Goal: Information Seeking & Learning: Find specific fact

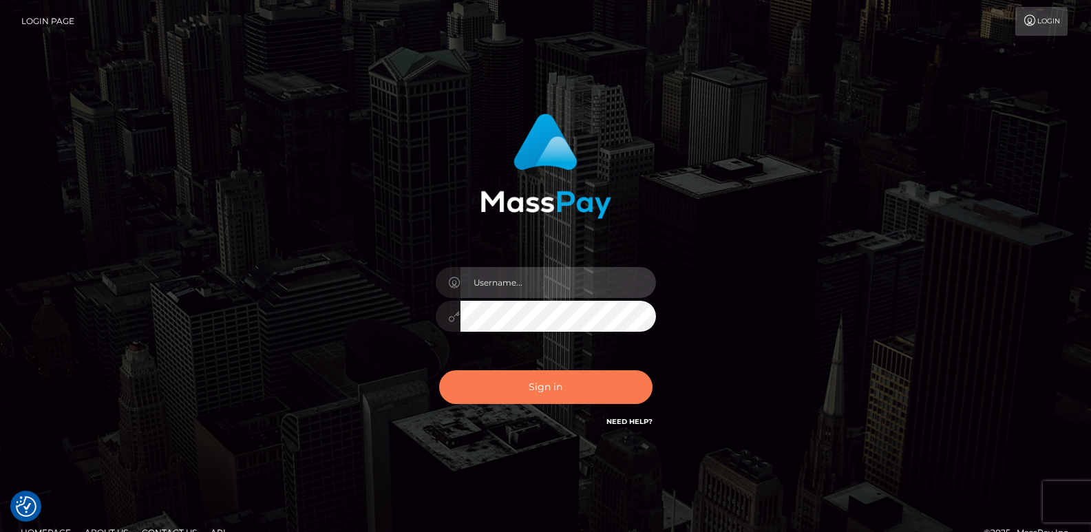
type input "[DOMAIN_NAME]"
click at [512, 401] on button "Sign in" at bounding box center [545, 387] width 213 height 34
type input "ts2.es"
click at [516, 393] on button "Sign in" at bounding box center [545, 387] width 213 height 34
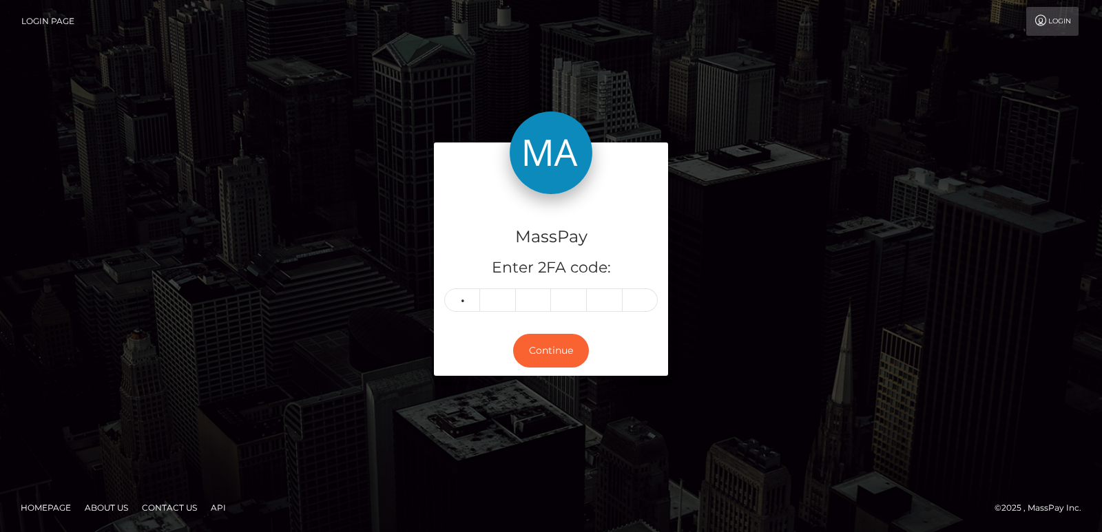
type input "7"
type input "8"
type input "4"
type input "2"
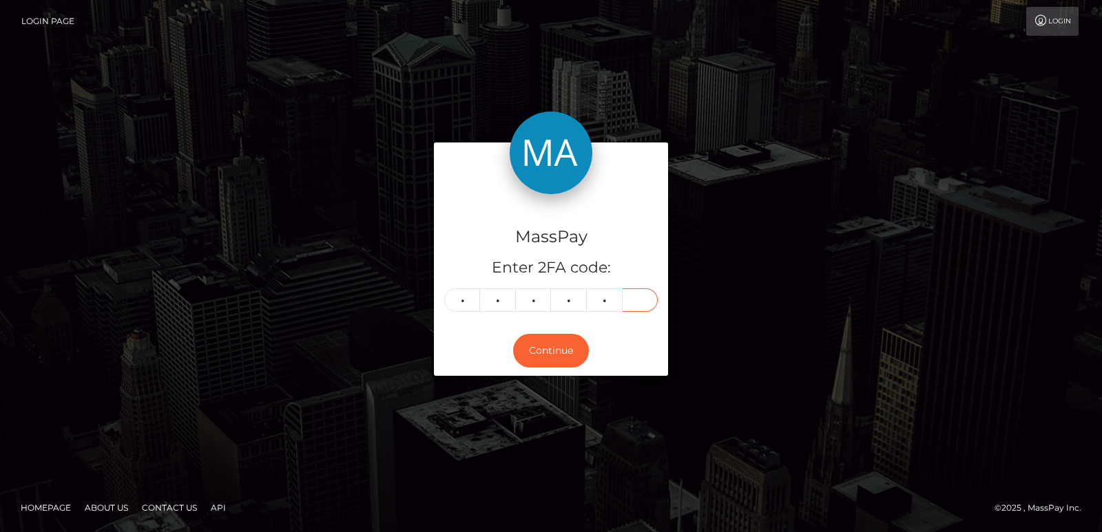
type input "5"
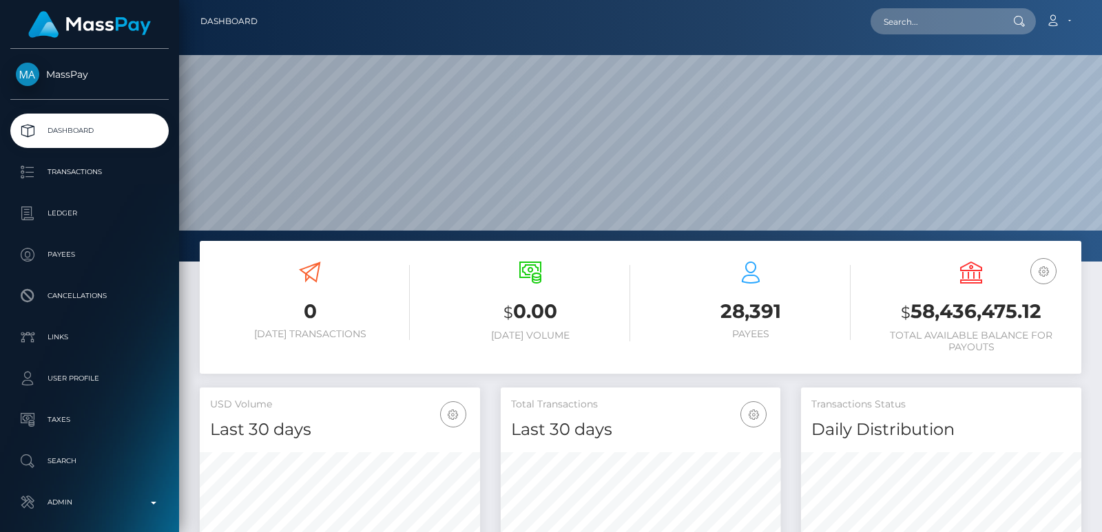
scroll to position [244, 280]
click at [925, 6] on nav "Dashboard Loading... Loading... Account Edit Profile" at bounding box center [640, 21] width 923 height 43
click at [909, 17] on input "text" at bounding box center [934, 21] width 129 height 26
paste input "pjtrif@gmail.com"
type input "pjtrif@gmail.com"
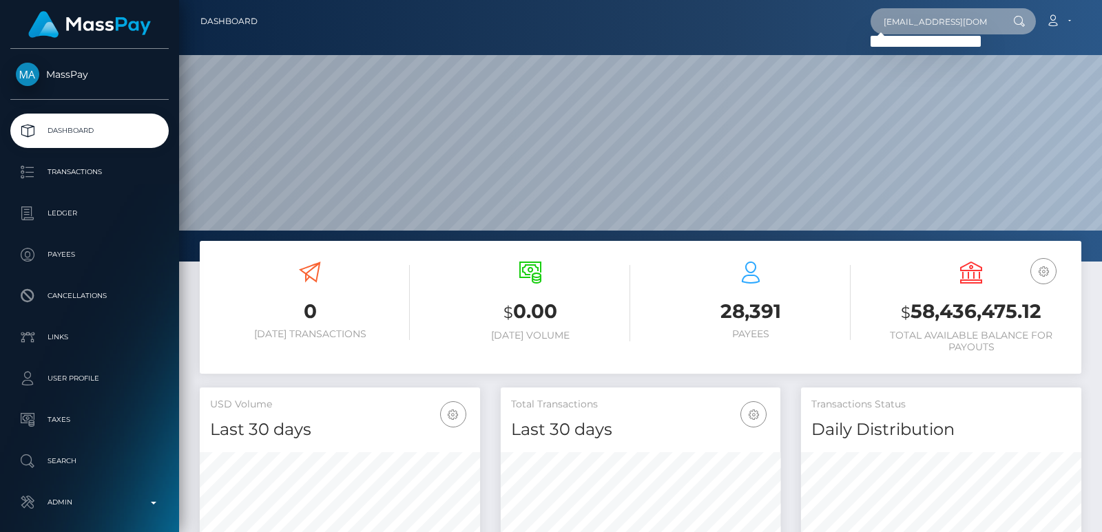
click at [884, 21] on input "pjtrif@gmail.com" at bounding box center [934, 21] width 129 height 26
paste input "pjtrif@gmail.com"
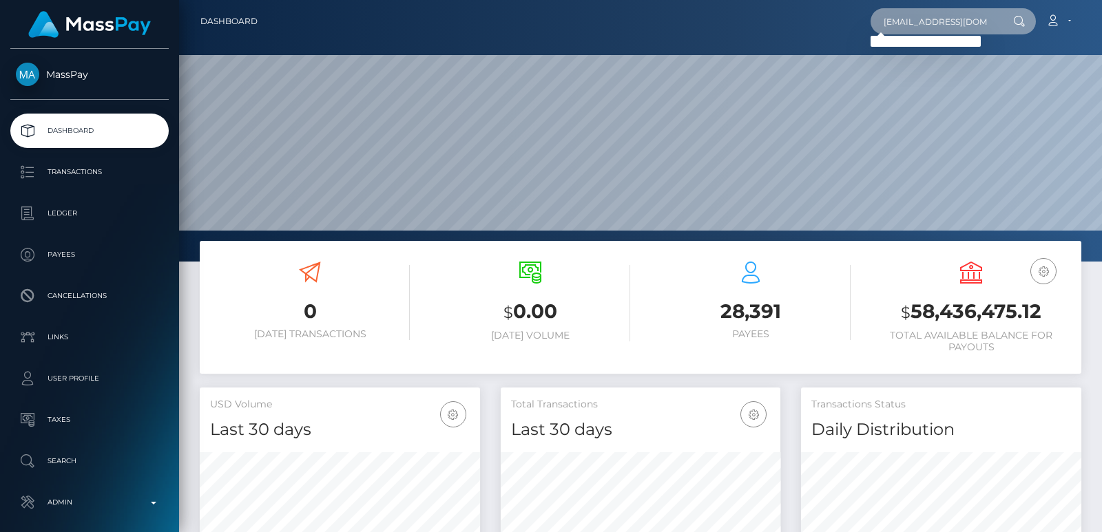
click at [900, 21] on input "pjtrif@gmail.com" at bounding box center [934, 21] width 129 height 26
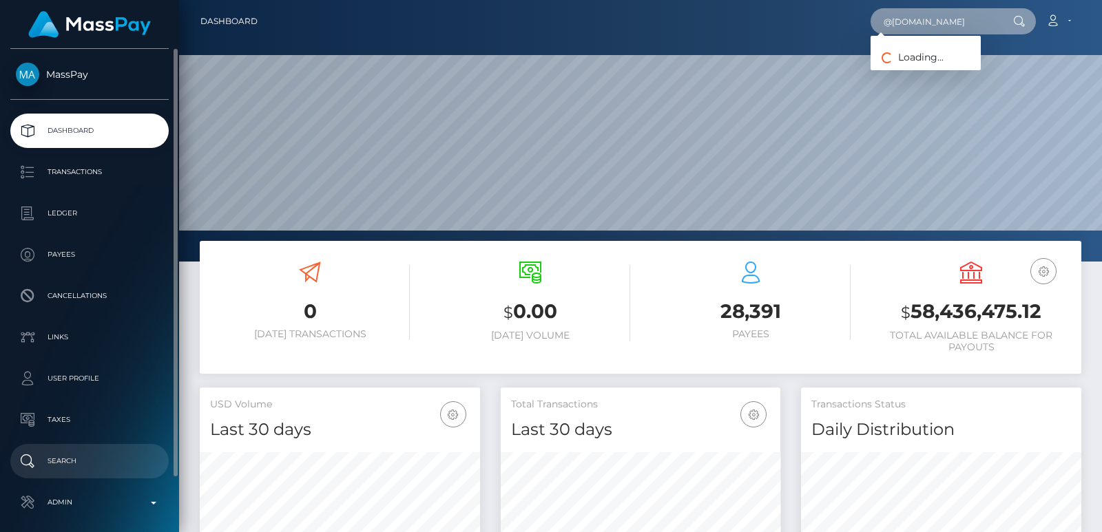
type input "@gmail.com"
click at [81, 456] on p "Search" at bounding box center [89, 461] width 147 height 21
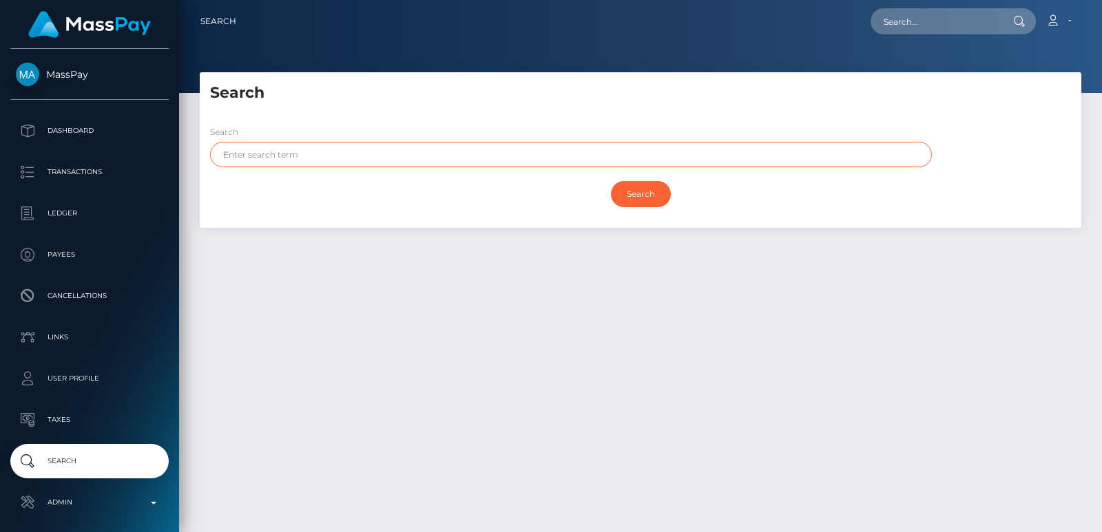
click at [235, 158] on input "text" at bounding box center [571, 154] width 722 height 25
paste input "Philip"
type input "Philip"
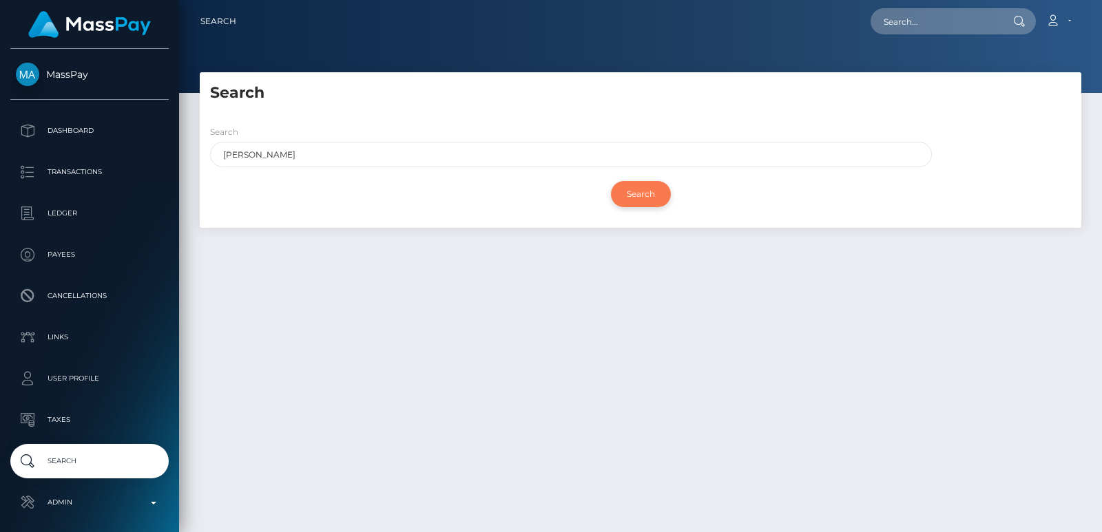
click at [638, 198] on input "Search" at bounding box center [641, 194] width 60 height 26
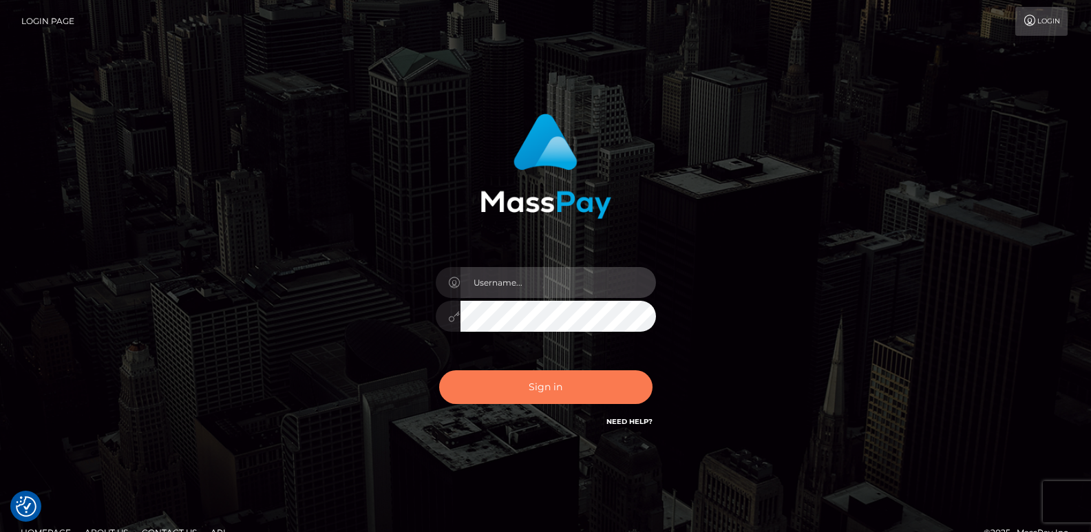
type input "[DOMAIN_NAME]"
click at [525, 383] on button "Sign in" at bounding box center [545, 387] width 213 height 34
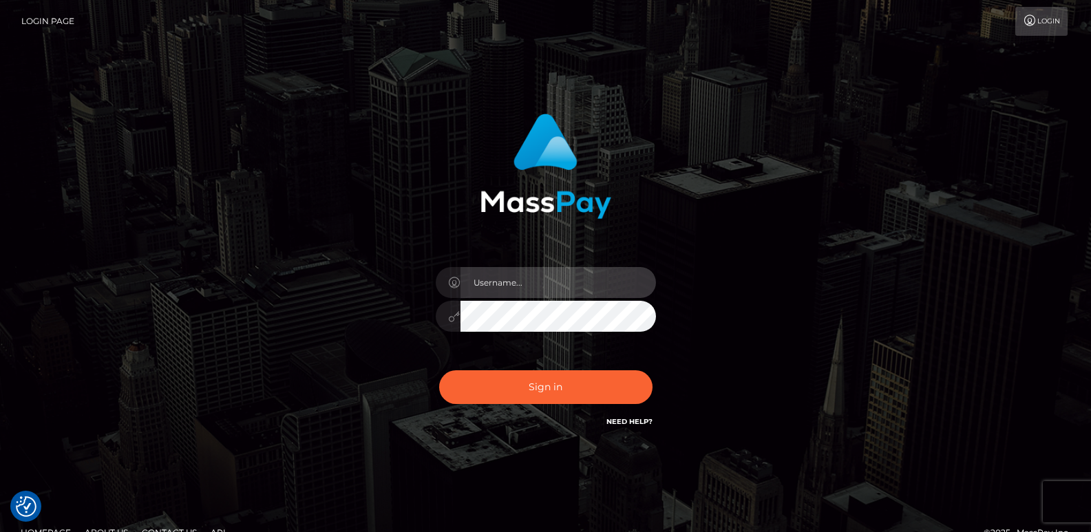
type input "[DOMAIN_NAME]"
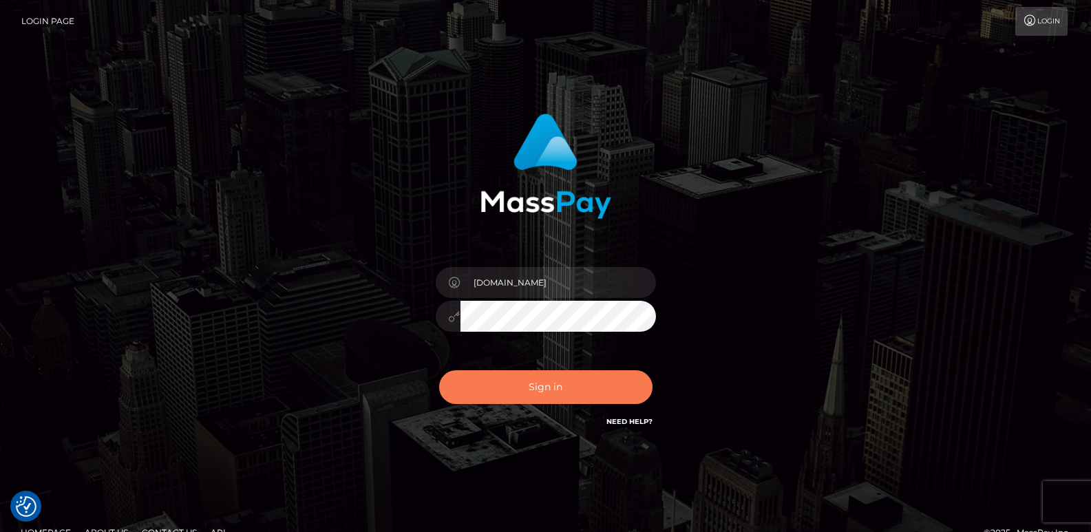
click at [525, 383] on button "Sign in" at bounding box center [545, 387] width 213 height 34
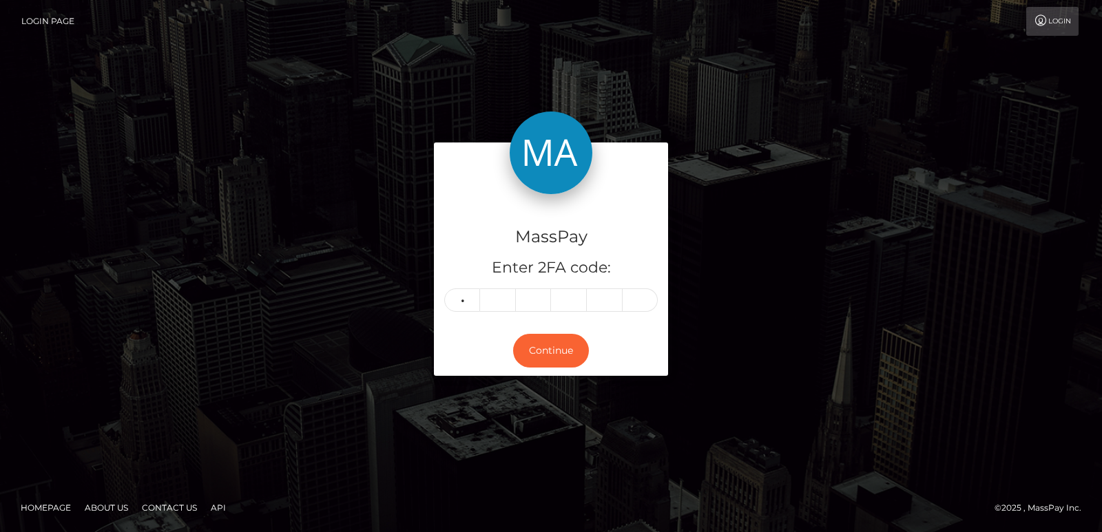
type input "1"
type input "0"
type input "8"
type input "7"
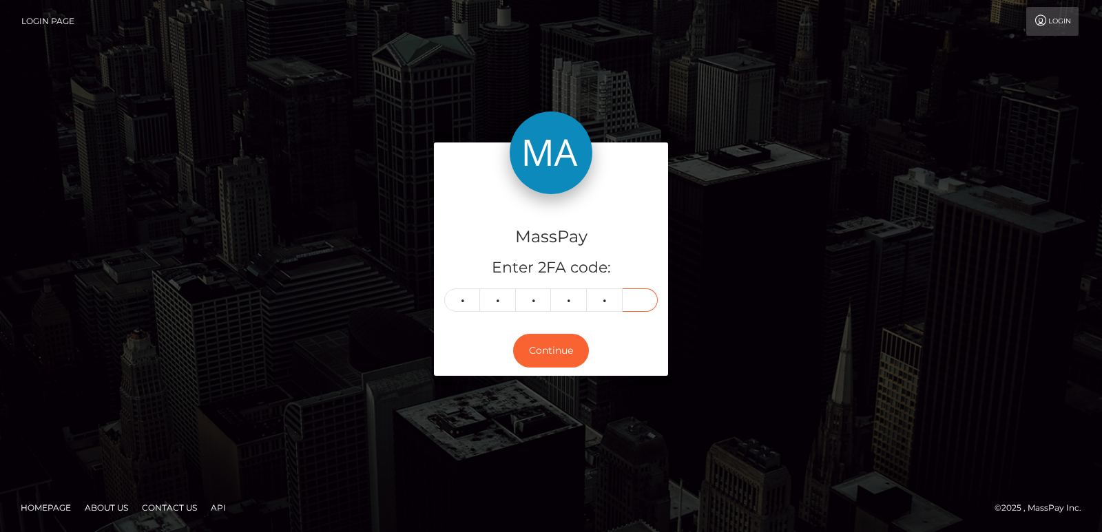
type input "5"
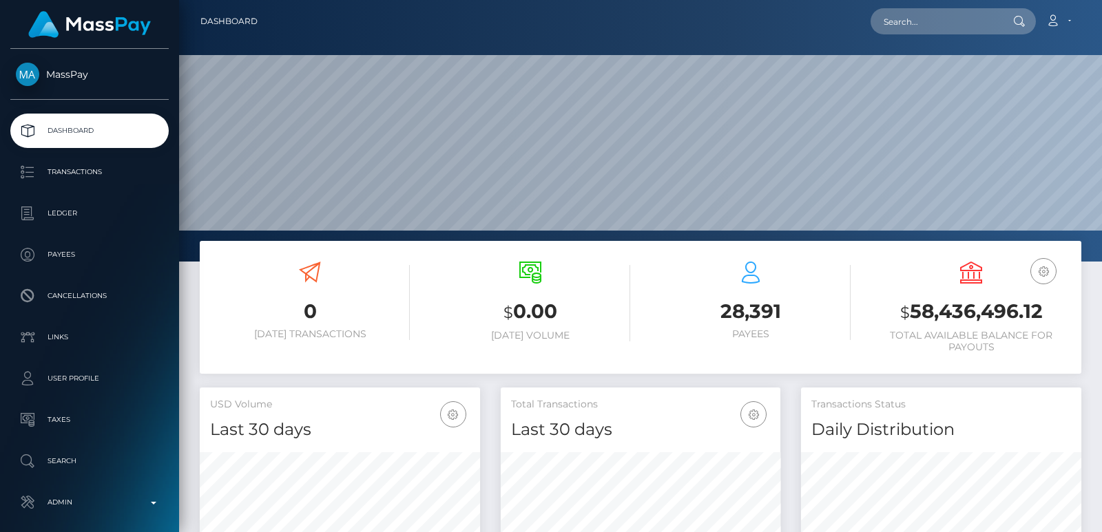
scroll to position [244, 280]
click at [875, 31] on div "Loading... Loading..." at bounding box center [952, 21] width 165 height 26
click at [886, 21] on input "text" at bounding box center [934, 21] width 129 height 26
paste input "[EMAIL_ADDRESS][DOMAIN_NAME]"
type input "[EMAIL_ADDRESS][DOMAIN_NAME]"
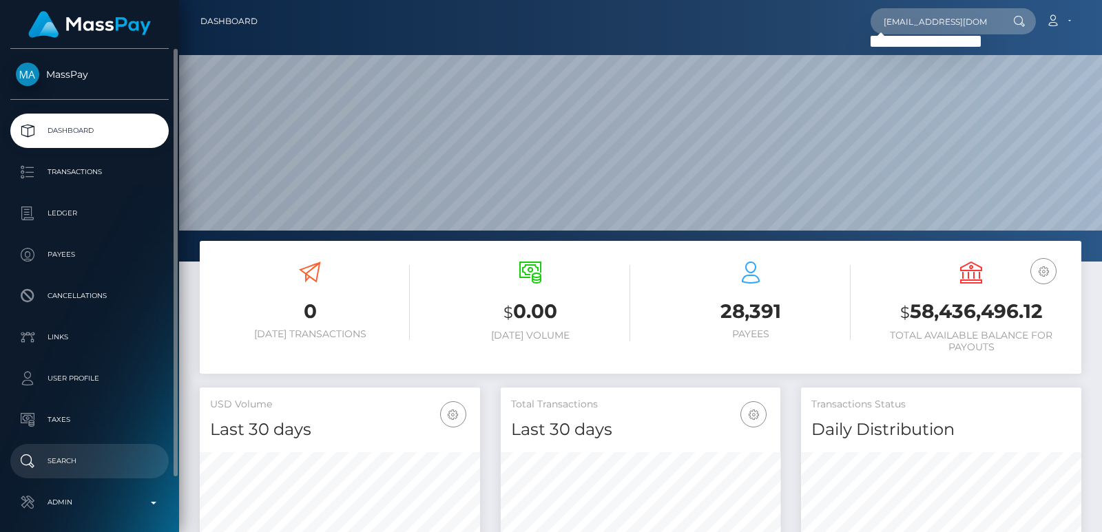
click at [79, 454] on p "Search" at bounding box center [89, 461] width 147 height 21
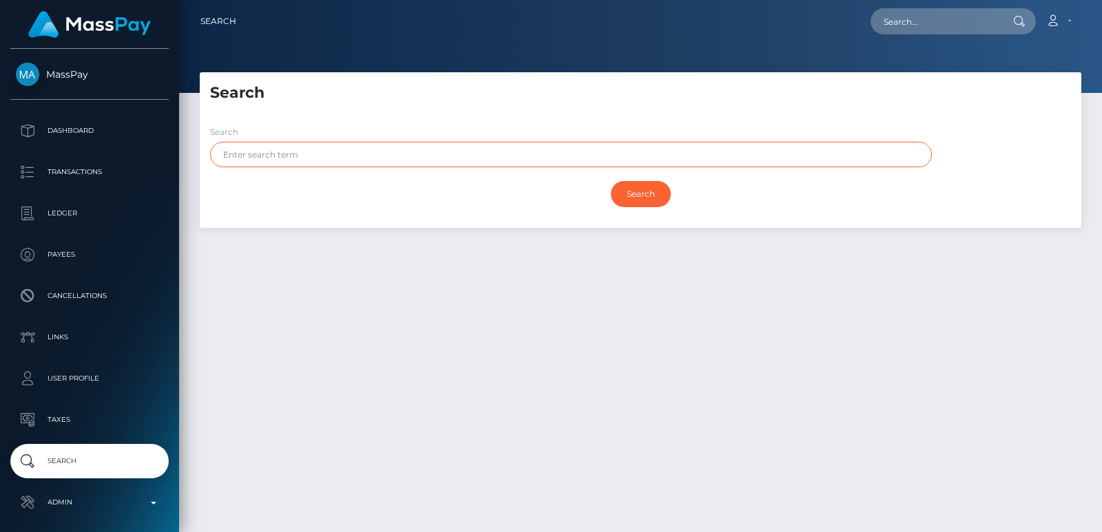
click at [258, 163] on input "text" at bounding box center [571, 154] width 722 height 25
paste input "Philip"
type input "Philip"
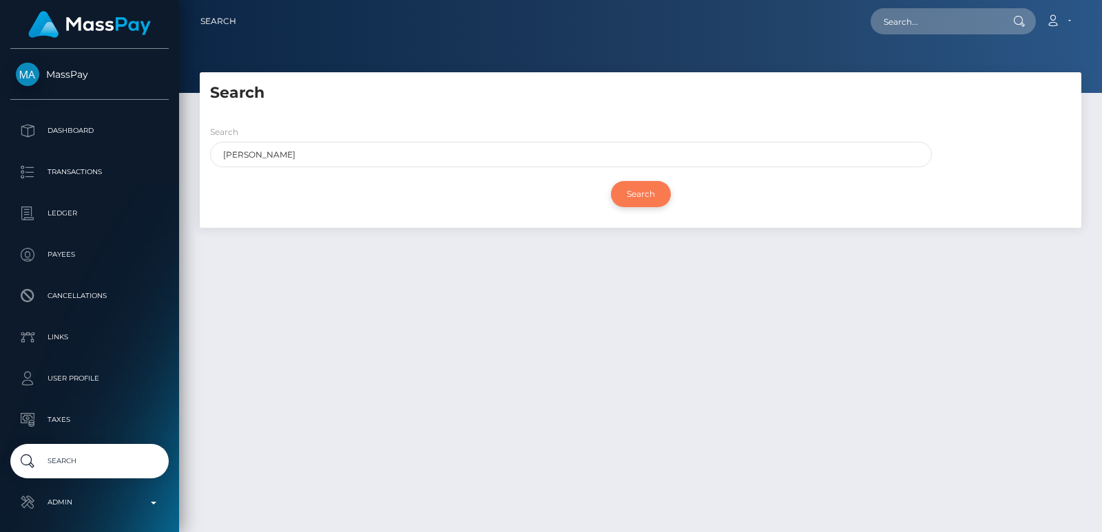
click at [645, 198] on input "Search" at bounding box center [641, 194] width 60 height 26
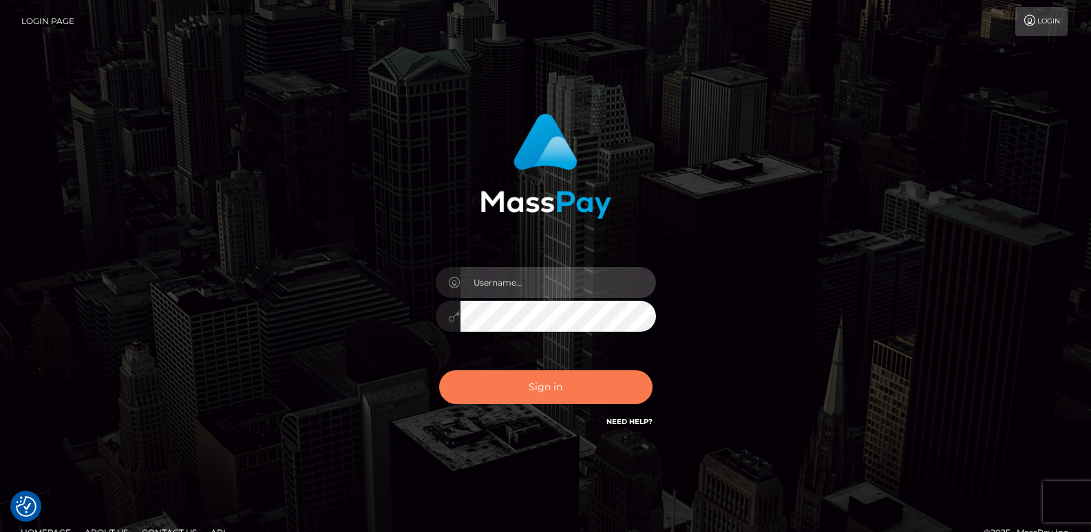
type input "[DOMAIN_NAME]"
click at [552, 395] on button "Sign in" at bounding box center [545, 387] width 213 height 34
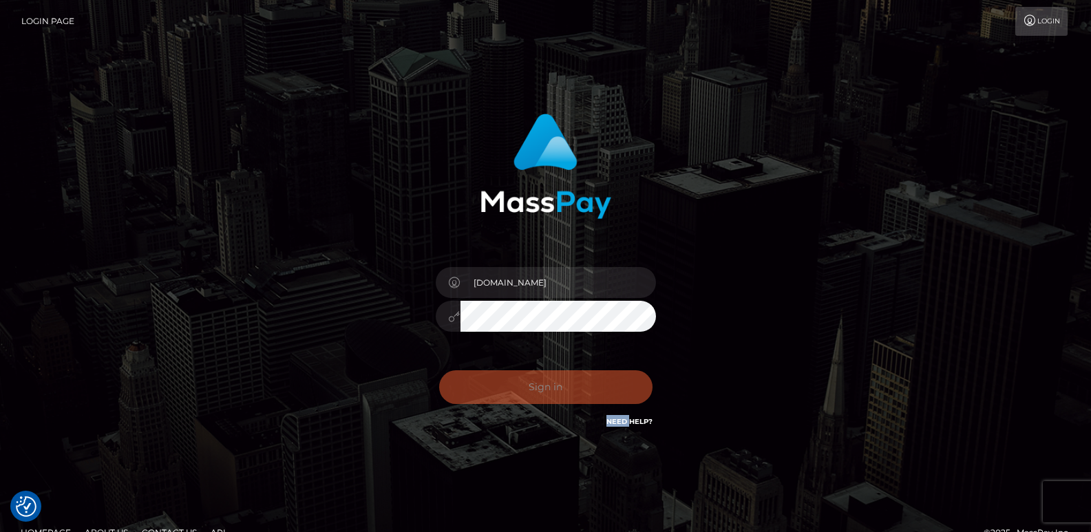
click at [552, 395] on div "Sign in Need Help?" at bounding box center [546, 392] width 241 height 61
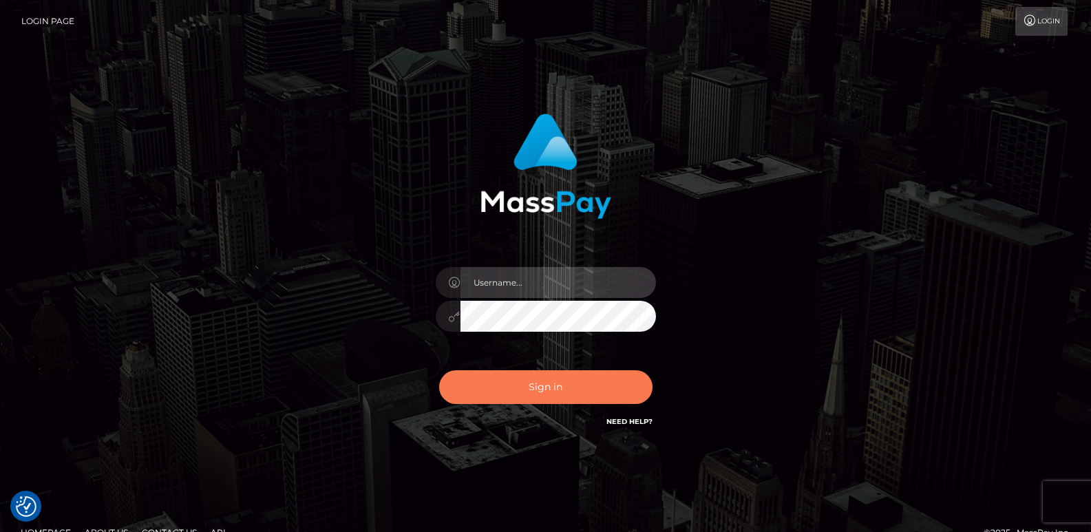
type input "[DOMAIN_NAME]"
click at [507, 392] on button "Sign in" at bounding box center [545, 387] width 213 height 34
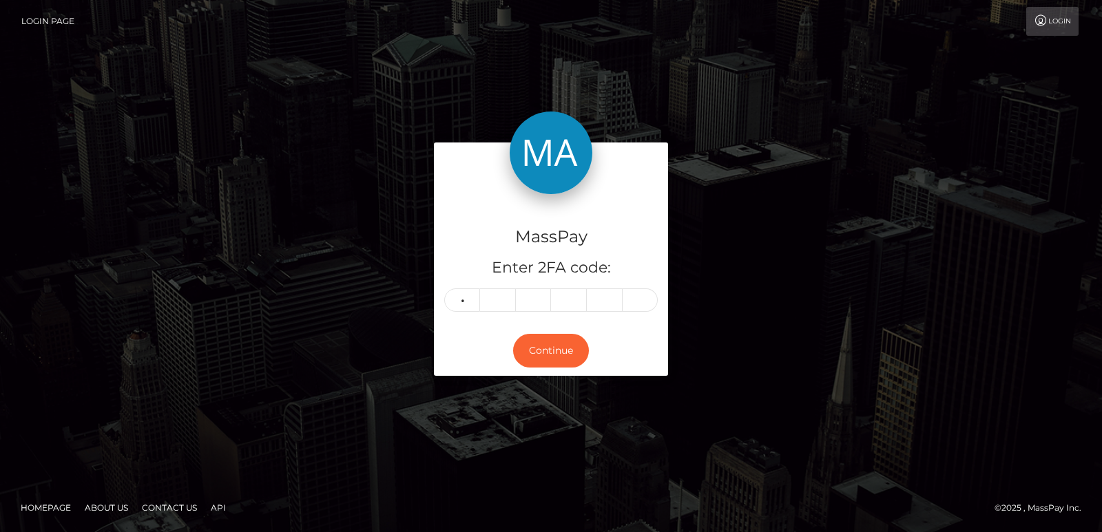
type input "9"
type input "6"
type input "4"
type input "5"
type input "1"
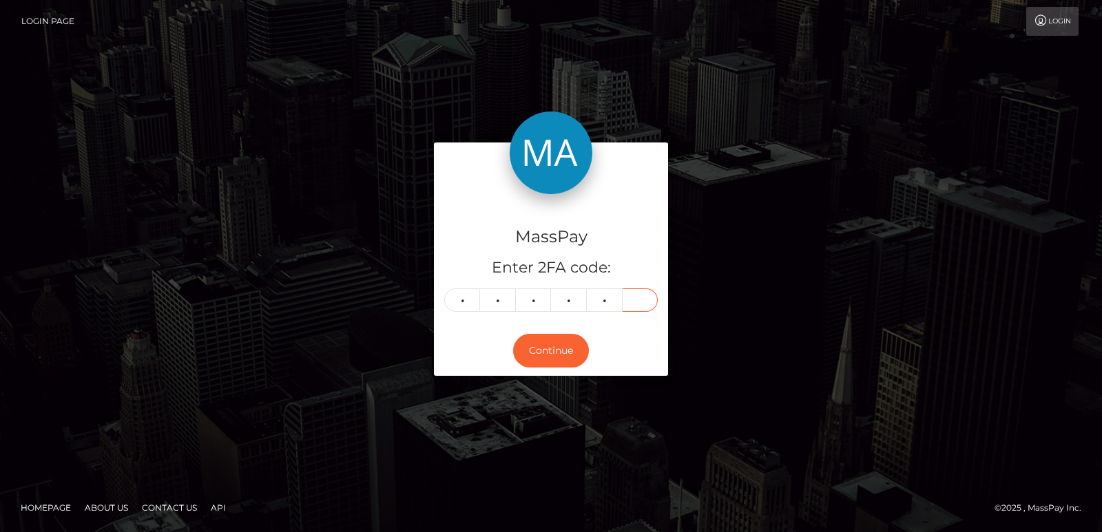
type input "7"
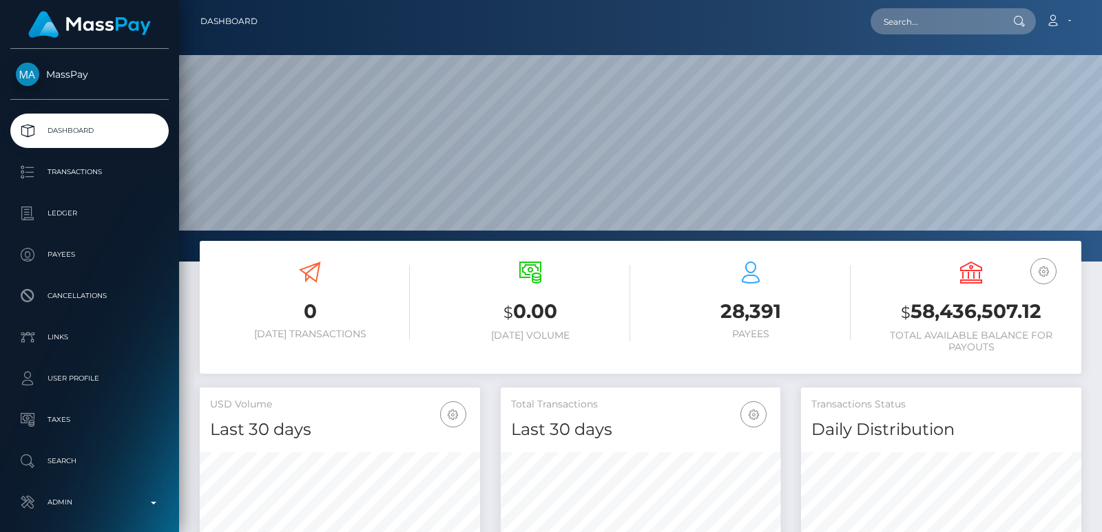
scroll to position [244, 280]
click at [883, 14] on input "text" at bounding box center [934, 21] width 129 height 26
paste input "kelly_yang@owlting.com"
type input "kelly_yang@owlting.com"
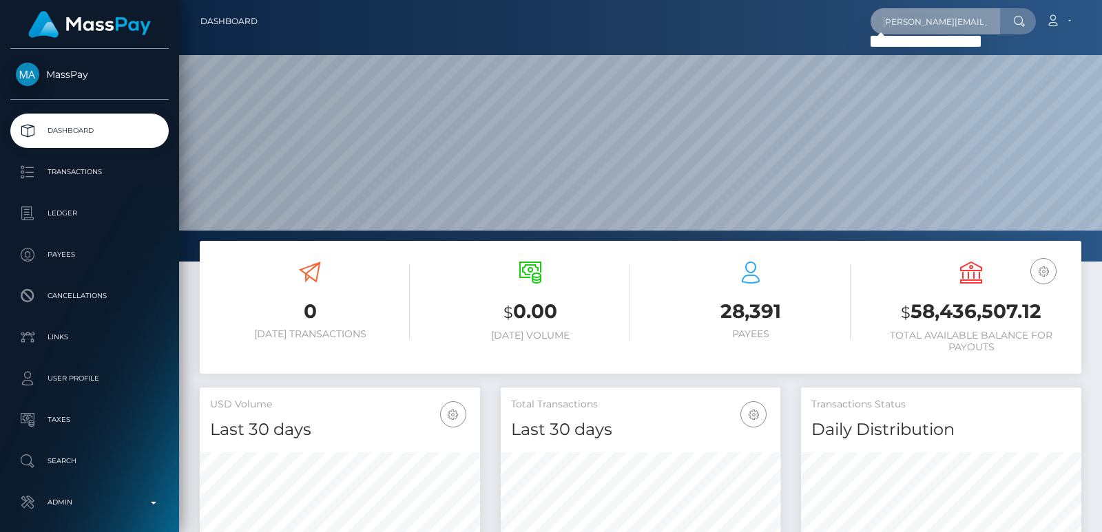
scroll to position [0, 0]
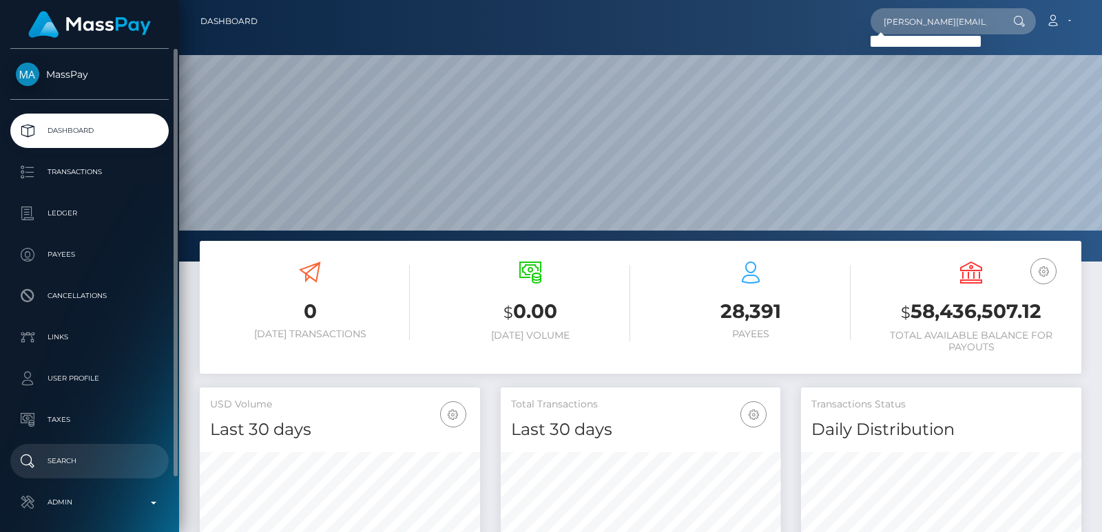
click at [39, 464] on p "Search" at bounding box center [89, 461] width 147 height 21
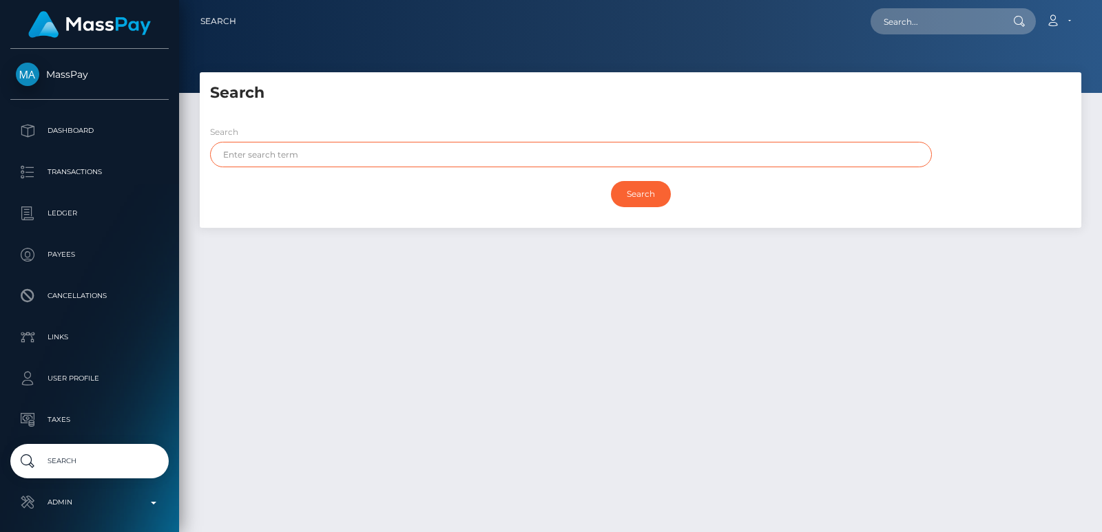
click at [224, 166] on input "text" at bounding box center [571, 154] width 722 height 25
paste input "[PERSON_NAME]"
type input "[PERSON_NAME]"
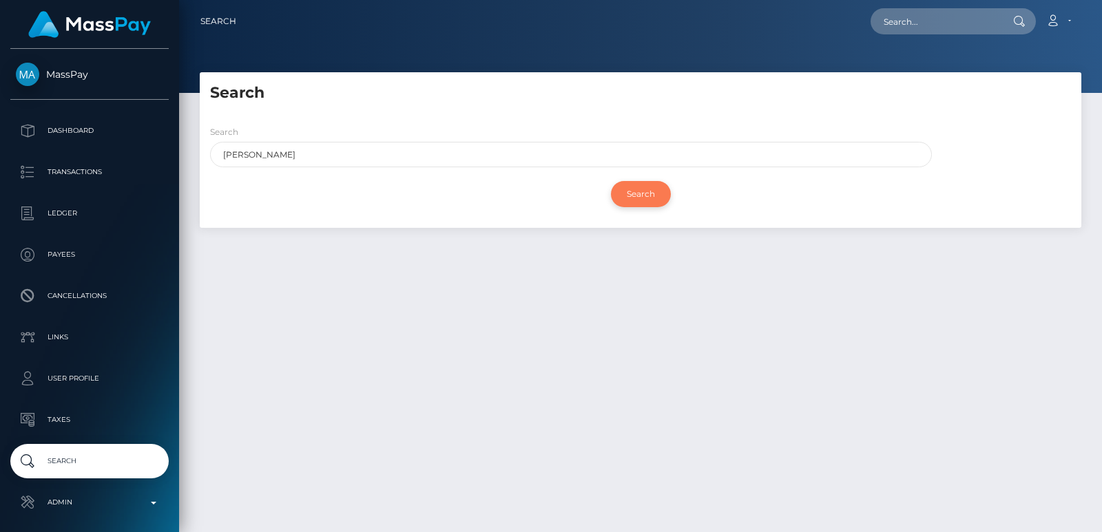
click at [651, 194] on input "Search" at bounding box center [641, 194] width 60 height 26
click at [280, 48] on div at bounding box center [640, 46] width 923 height 93
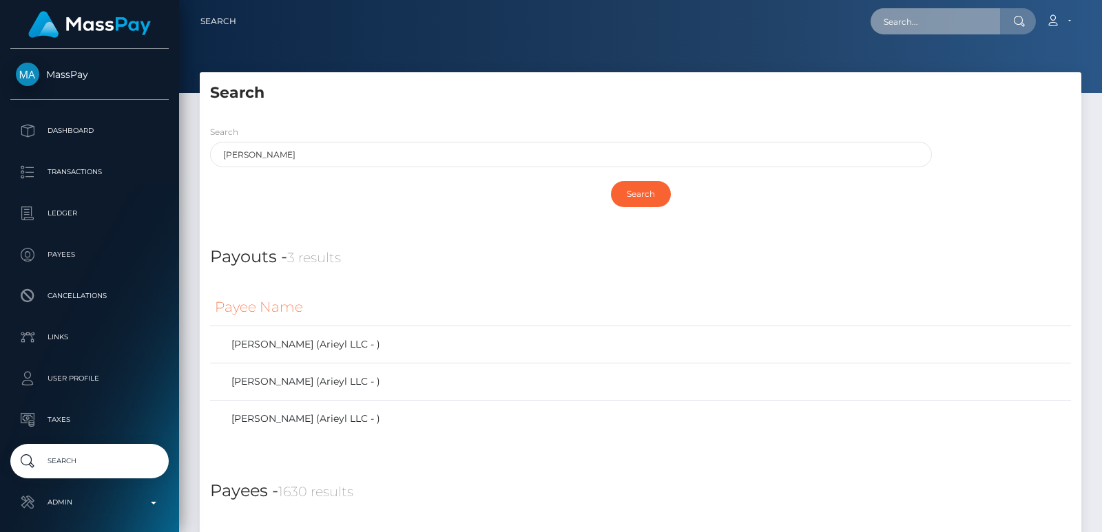
click at [882, 12] on input "text" at bounding box center [934, 21] width 129 height 26
paste input "[EMAIL_ADDRESS][DOMAIN_NAME]"
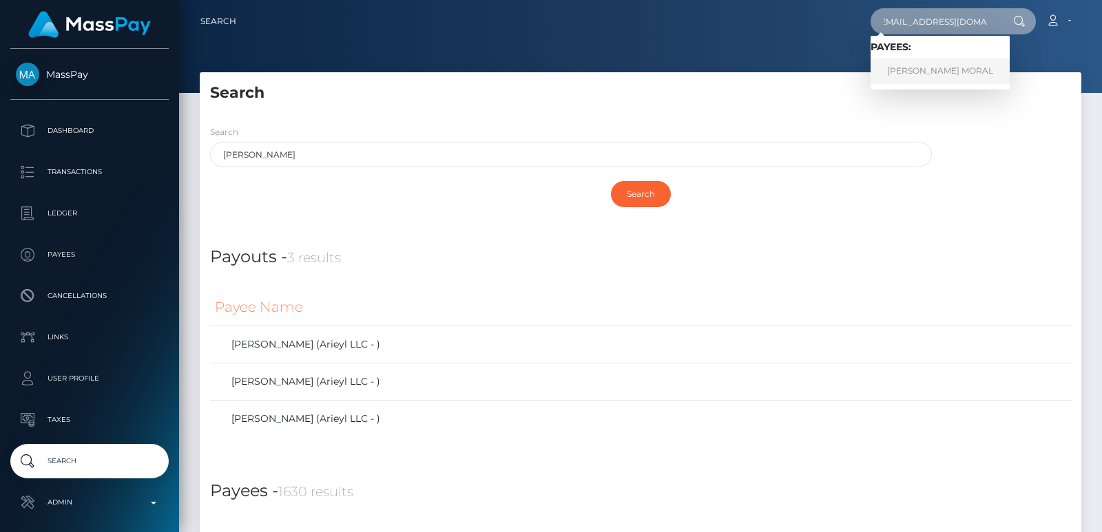
type input "[EMAIL_ADDRESS][DOMAIN_NAME]"
click at [955, 66] on link "[PERSON_NAME] MORAL" at bounding box center [939, 71] width 139 height 25
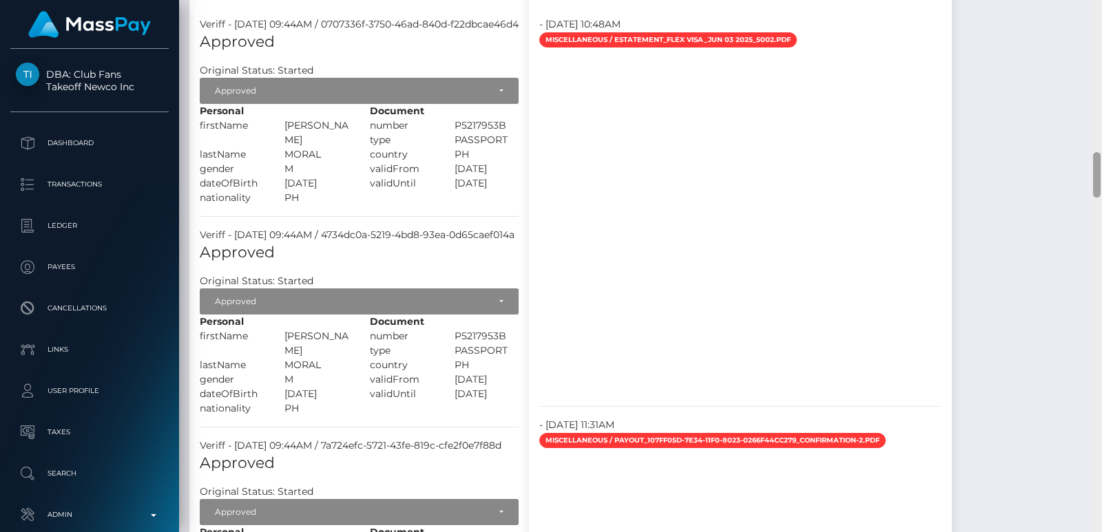
scroll to position [1246, 0]
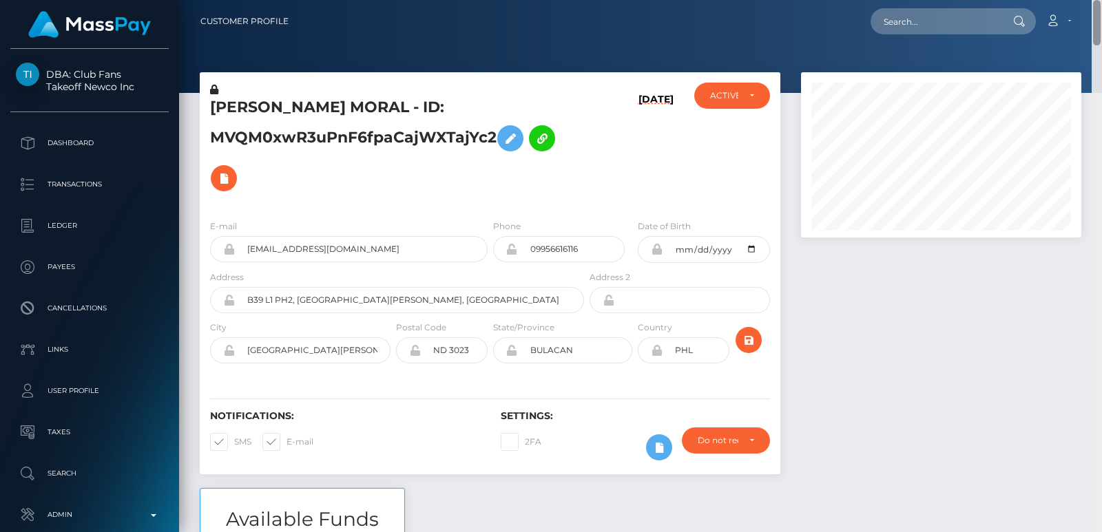
click at [1099, 12] on div "Customer Profile Loading... Loading..." at bounding box center [640, 266] width 923 height 532
click at [894, 19] on input "text" at bounding box center [934, 21] width 129 height 26
paste input "streetyouth36@gmail.com"
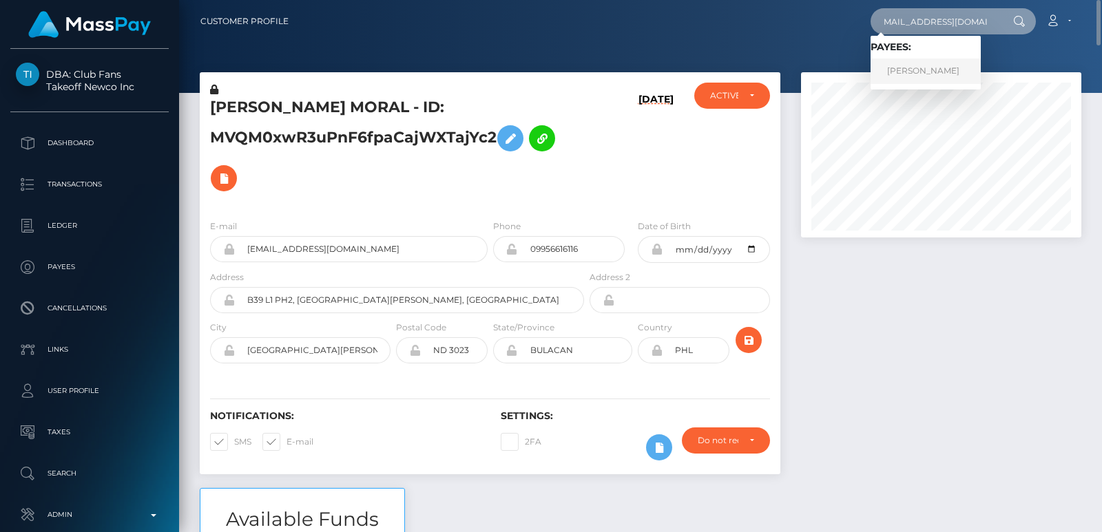
type input "streetyouth36@gmail.com"
click at [903, 71] on link "ZOE FRANCES WELCH" at bounding box center [925, 71] width 110 height 25
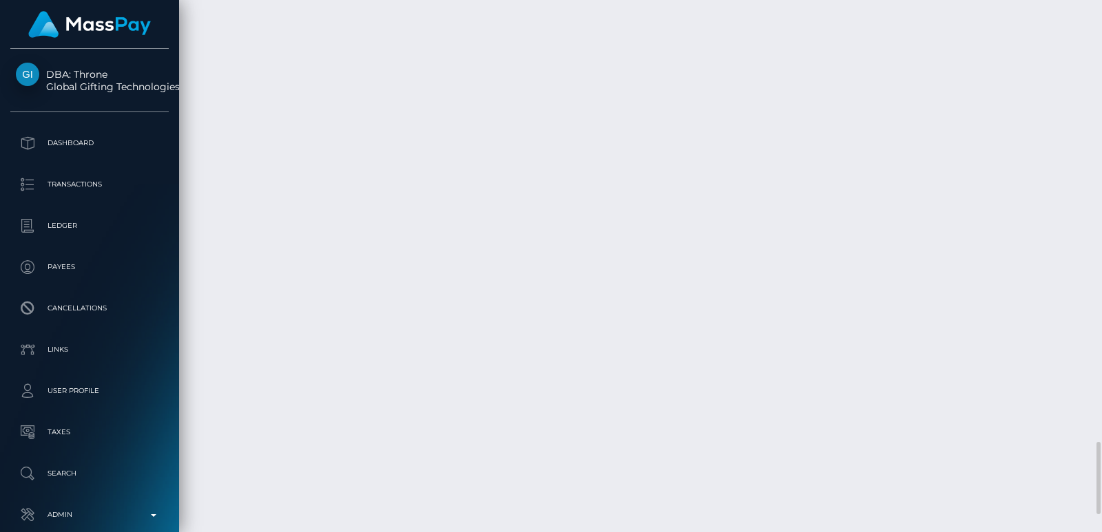
scroll to position [3351, 0]
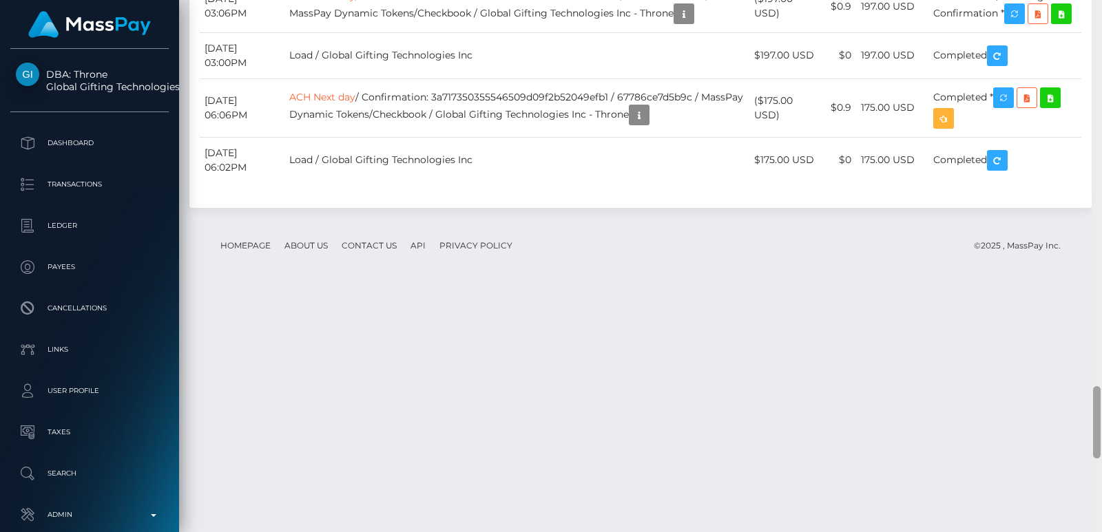
click at [1099, 56] on div at bounding box center [1096, 266] width 10 height 532
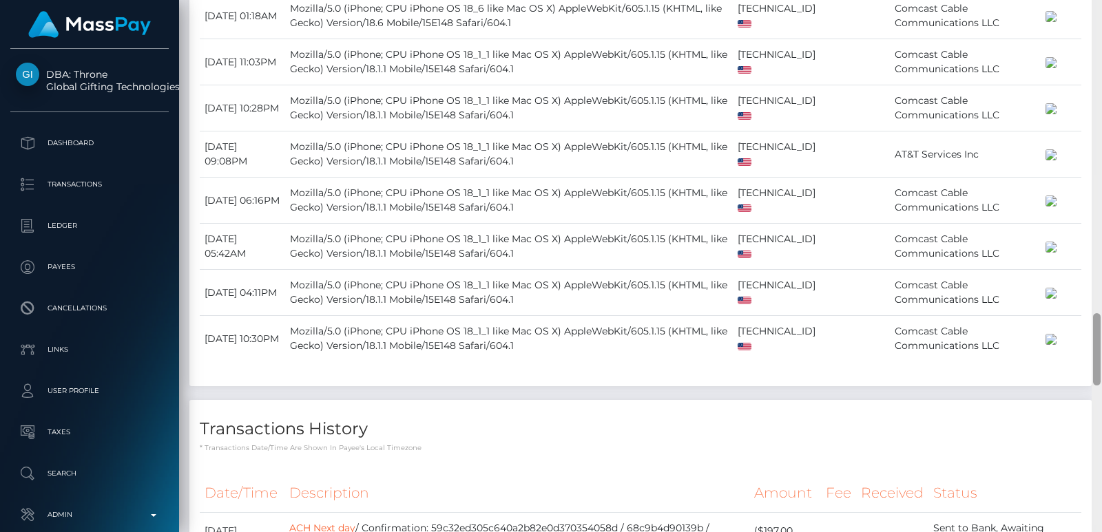
click at [1099, 56] on div at bounding box center [1096, 266] width 10 height 532
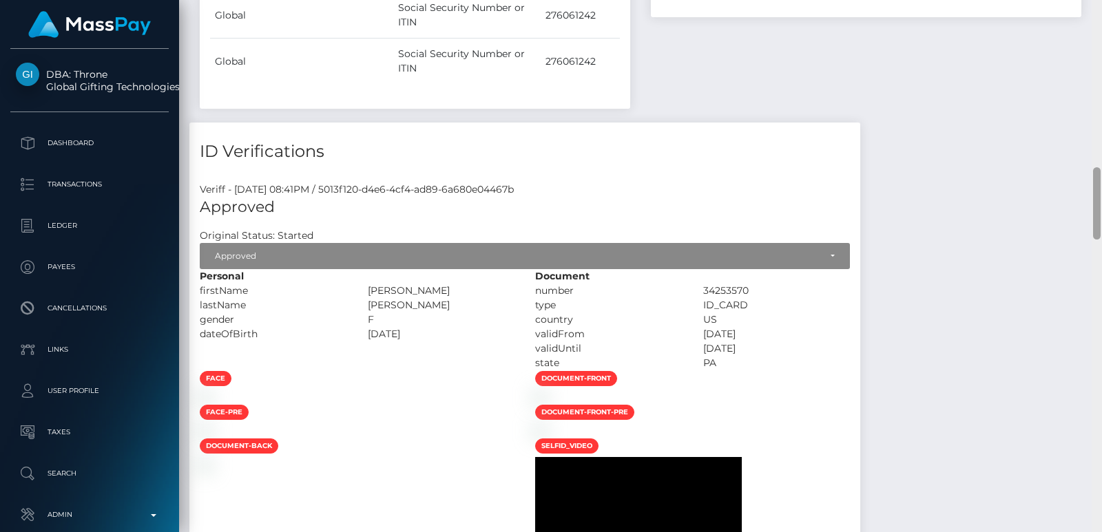
click at [1099, 56] on div at bounding box center [1096, 266] width 10 height 532
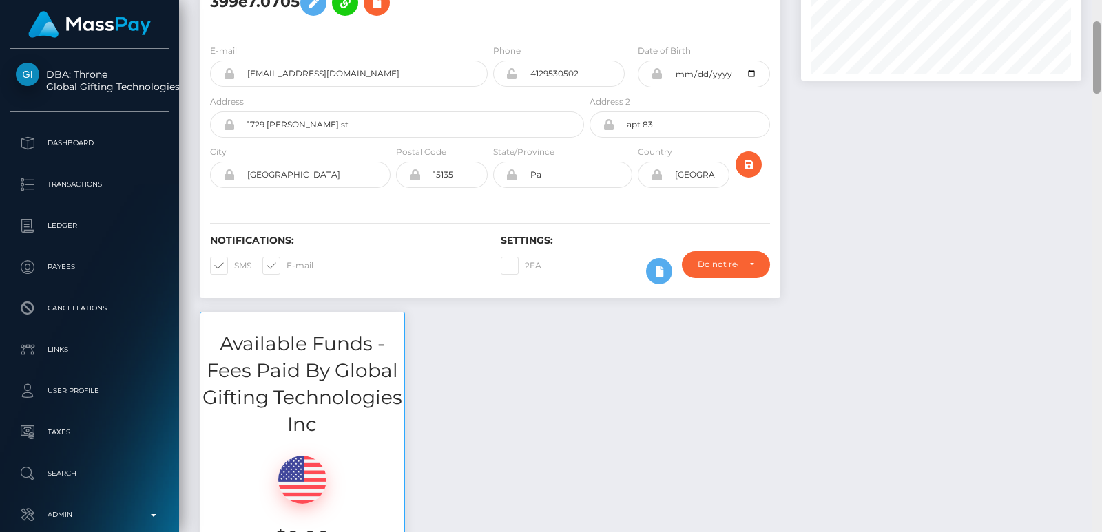
click at [1099, 56] on div at bounding box center [1097, 57] width 8 height 72
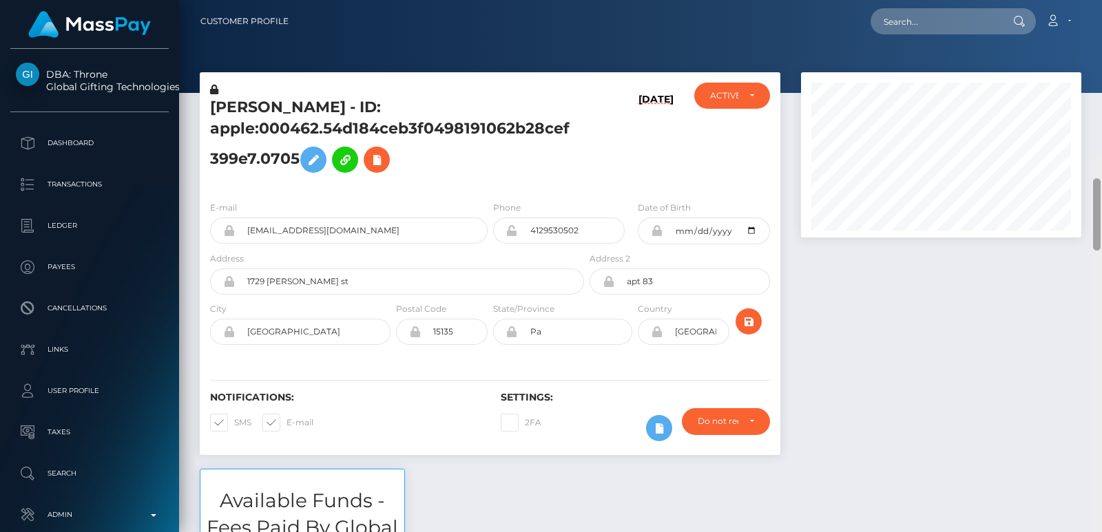
click at [1094, 15] on div "Customer Profile Loading... Loading..." at bounding box center [640, 266] width 923 height 532
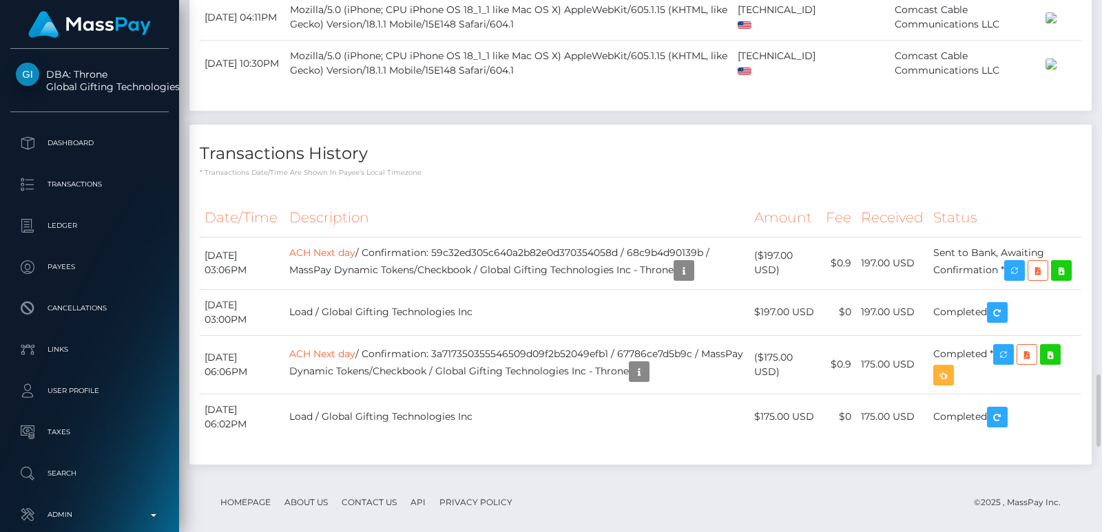
scroll to position [2582, 0]
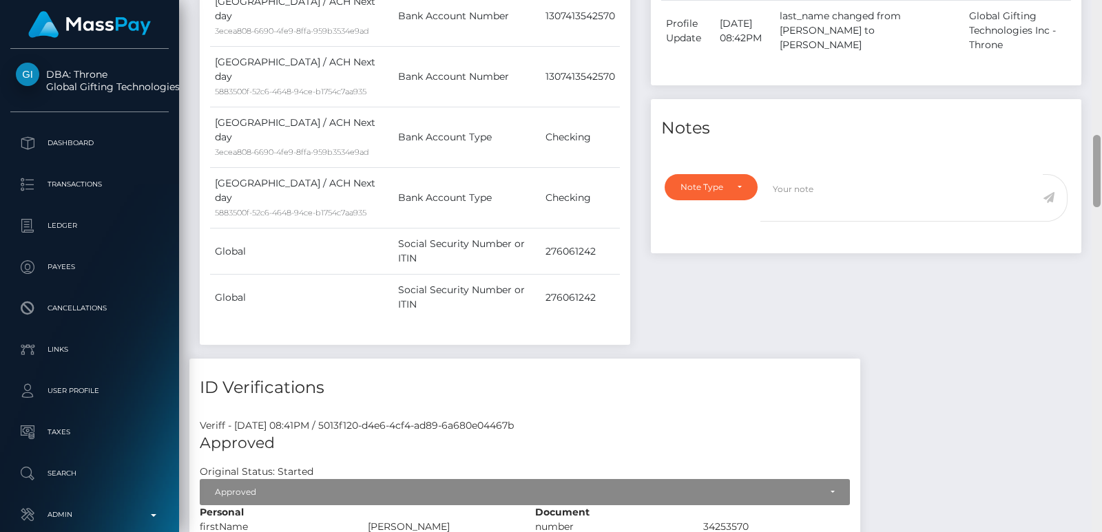
click at [1096, 40] on div at bounding box center [1096, 266] width 10 height 532
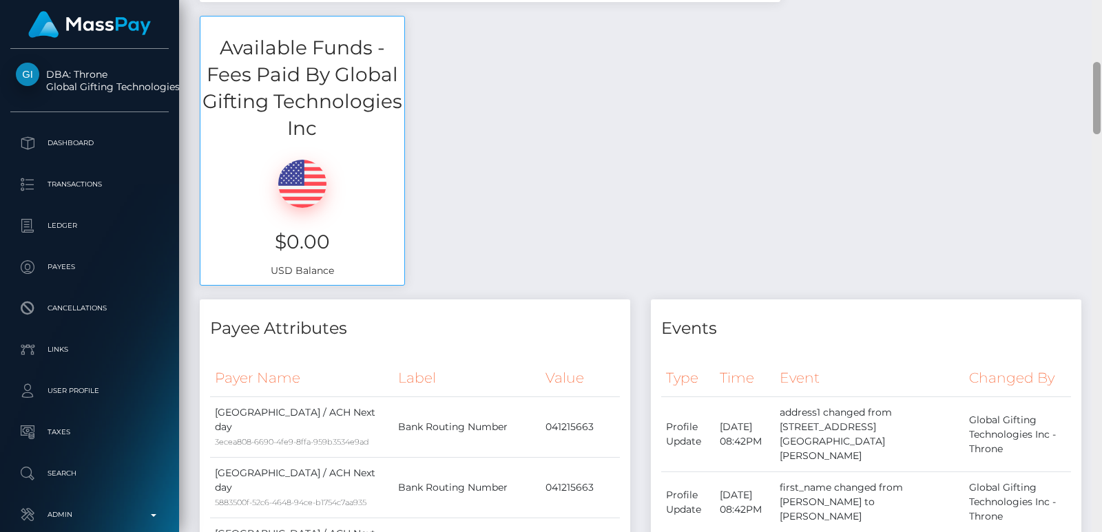
click at [1096, 40] on div "Customer Profile Loading... Loading..." at bounding box center [640, 266] width 923 height 532
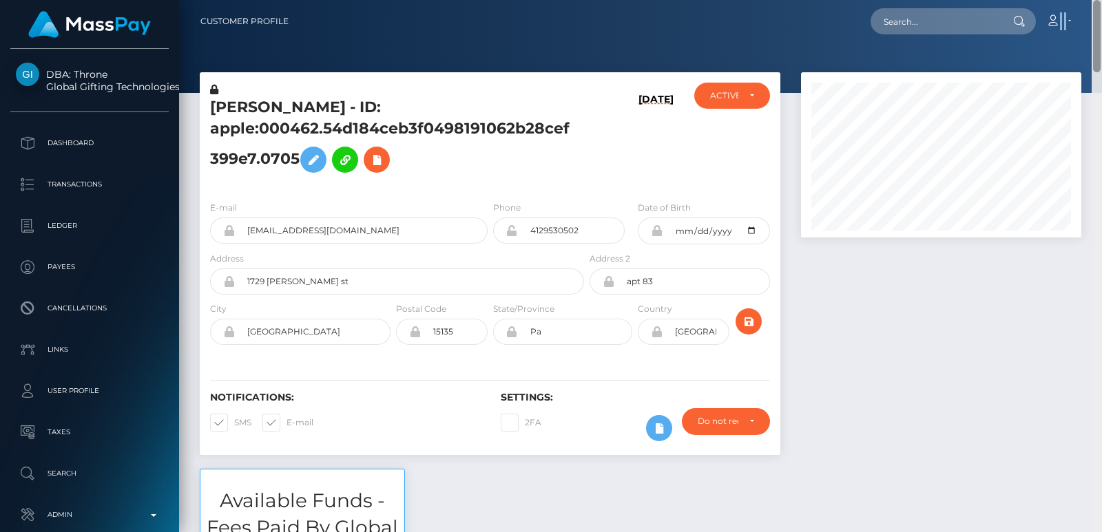
click at [1096, 40] on nav "Customer Profile Loading... Loading... Account" at bounding box center [640, 21] width 923 height 43
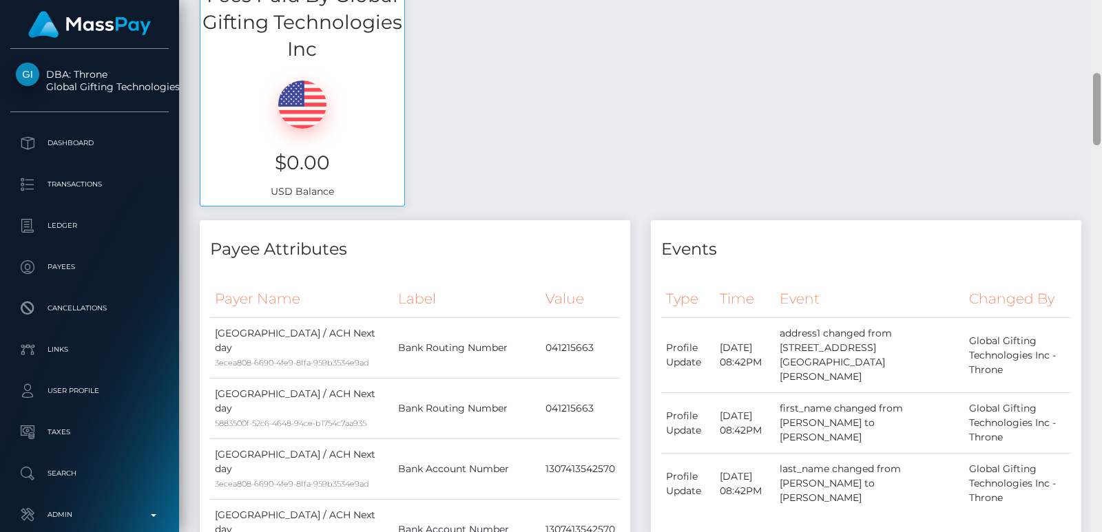
click at [1095, 112] on div at bounding box center [1096, 266] width 10 height 532
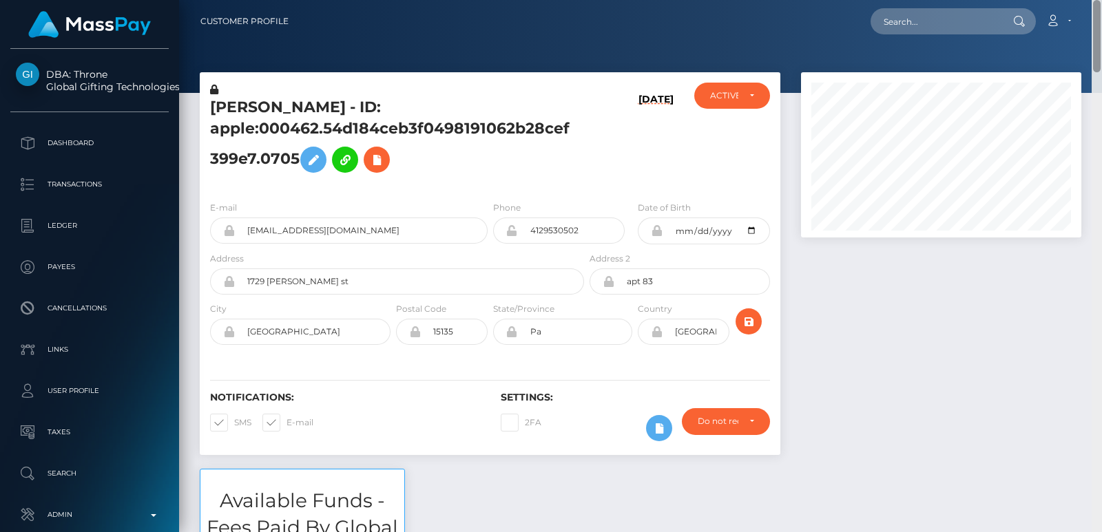
click at [1096, 56] on div at bounding box center [1096, 266] width 10 height 532
click at [1096, 56] on div at bounding box center [1097, 36] width 8 height 72
drag, startPoint x: 936, startPoint y: 34, endPoint x: 932, endPoint y: 28, distance: 8.0
click at [932, 28] on div "Loading... Loading... Account Edit Profile Logout" at bounding box center [690, 21] width 781 height 29
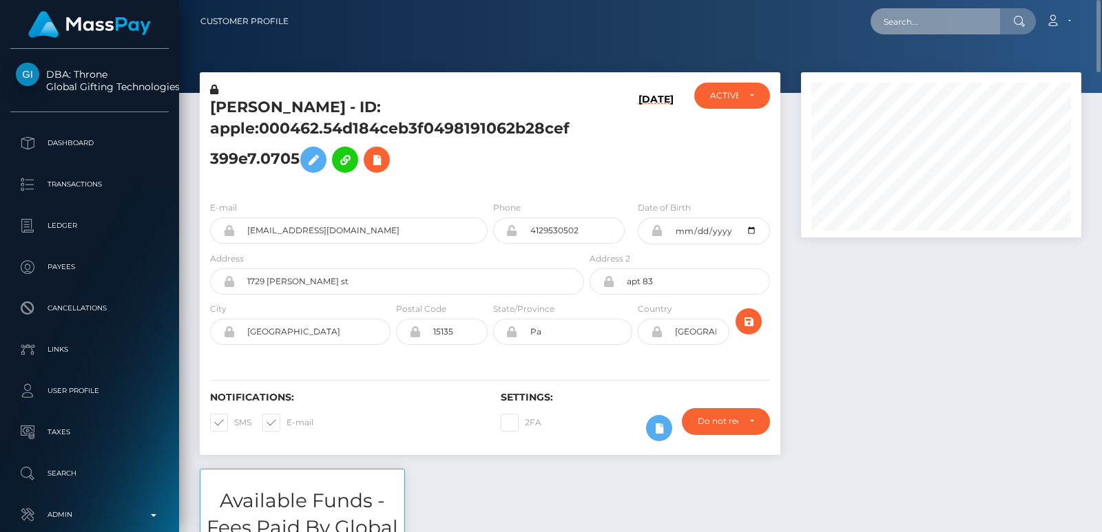
click at [932, 28] on input "text" at bounding box center [934, 21] width 129 height 26
paste input "f1799b804a8e44b989586c19de8b7c99"
type input "f1799b804a8e44b989586c19de8b7c99"
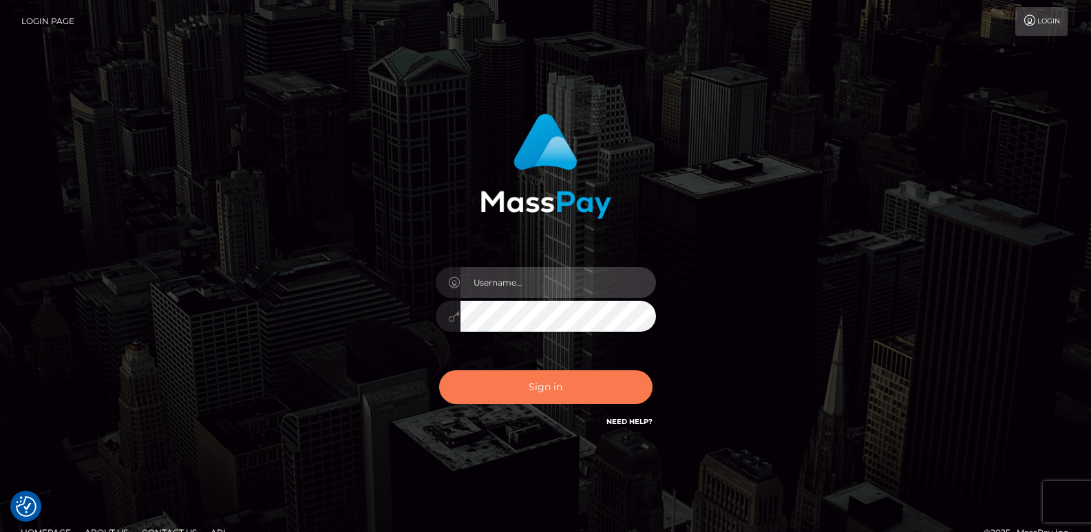
type input "ts2.es"
click at [498, 389] on button "Sign in" at bounding box center [545, 387] width 213 height 34
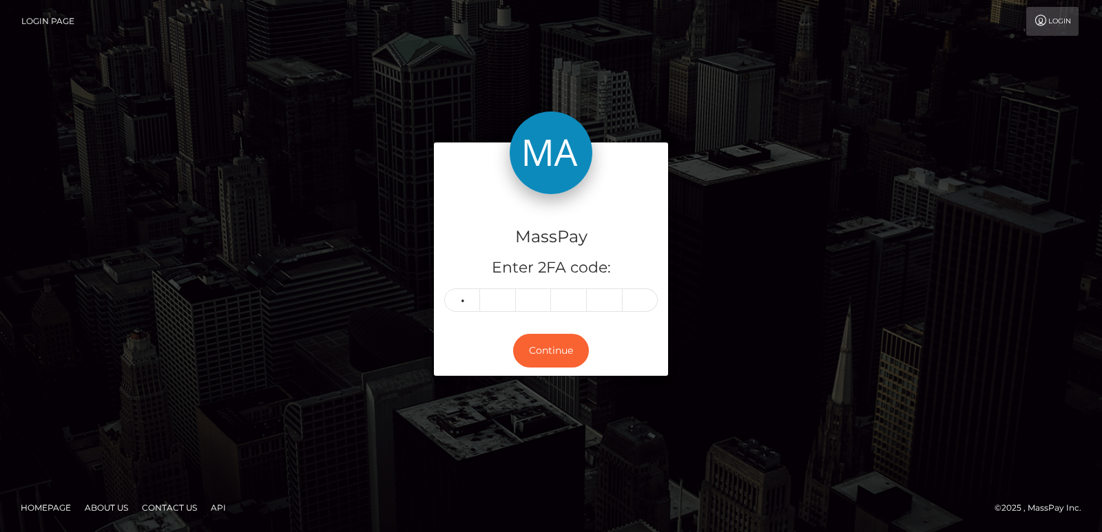
type input "9"
type input "7"
type input "9"
type input "3"
type input "7"
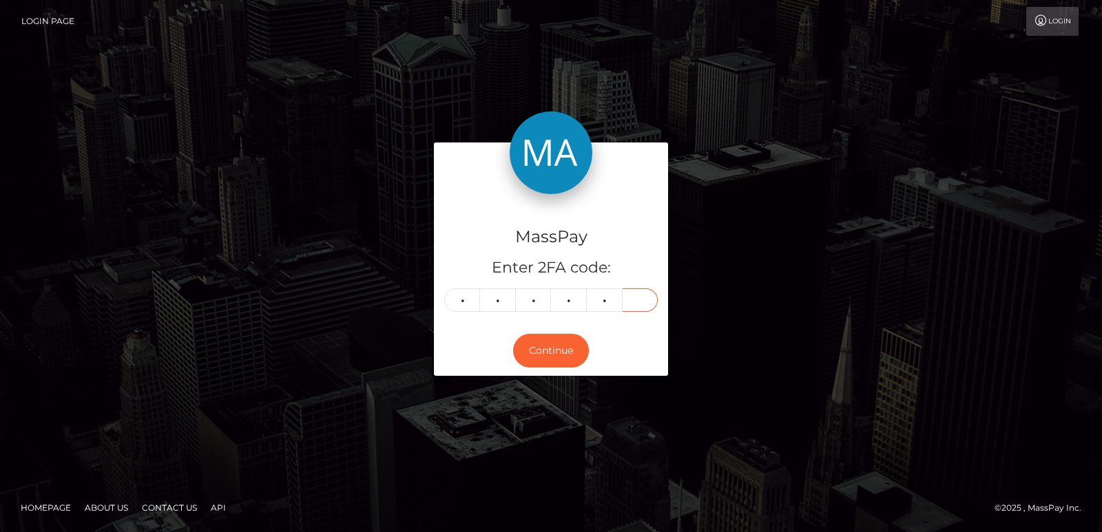
type input "1"
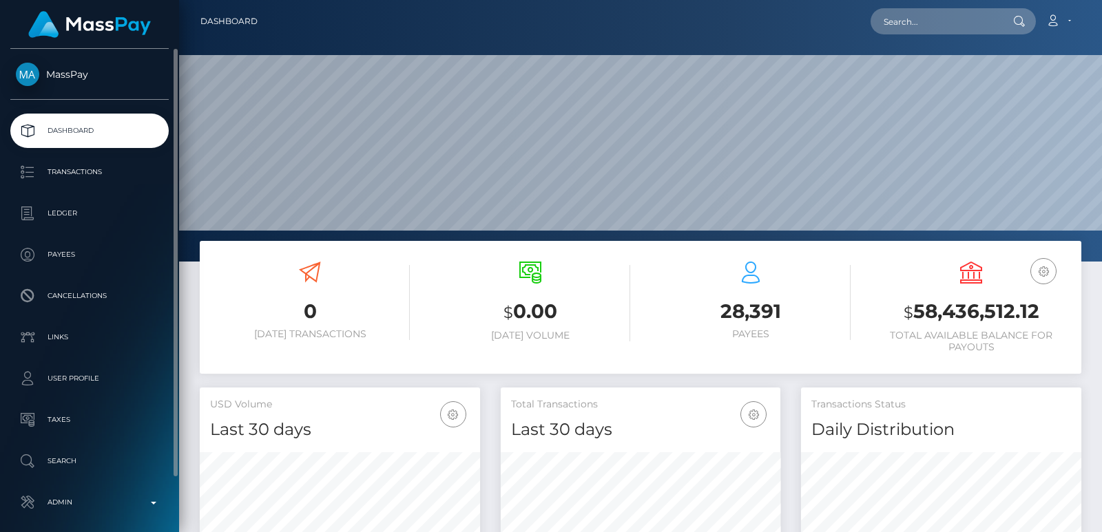
scroll to position [244, 280]
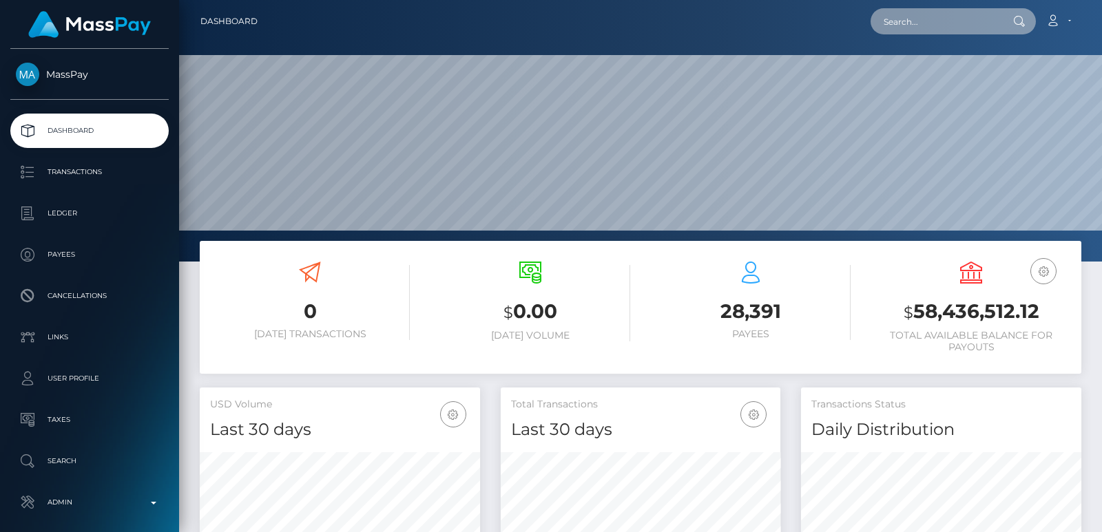
click at [910, 11] on input "text" at bounding box center [934, 21] width 129 height 26
paste input "f1799b804a8e44b989586c19de8b7c99"
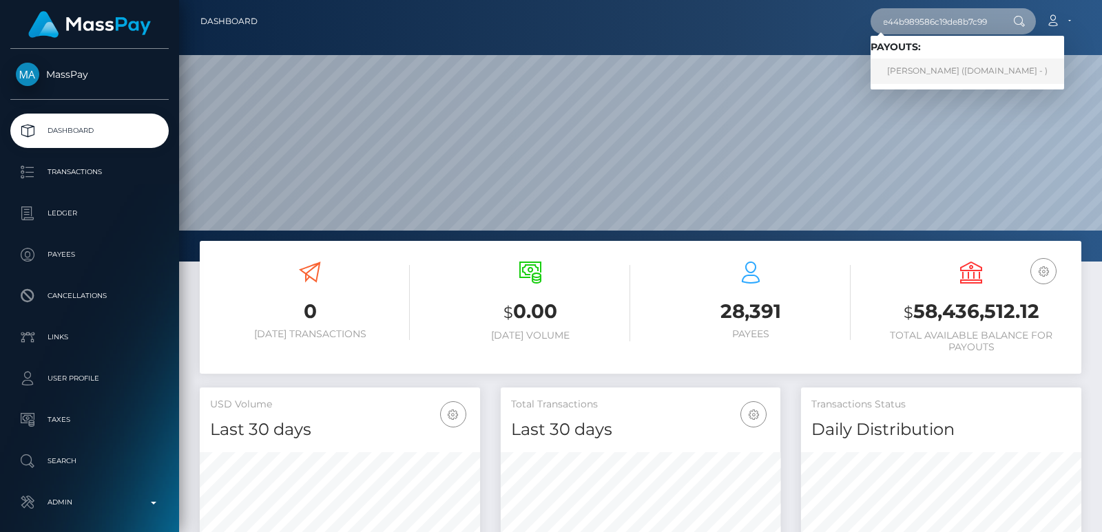
type input "f1799b804a8e44b989586c19de8b7c99"
click at [915, 69] on link "IVY MICHELLE HEENAN (Unlockt.me - )" at bounding box center [967, 71] width 194 height 25
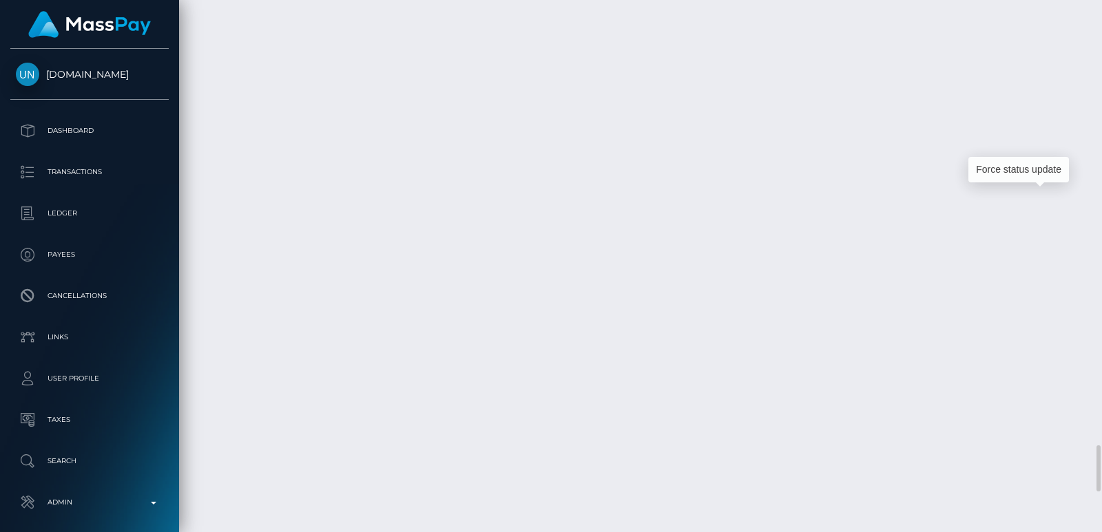
scroll to position [165, 280]
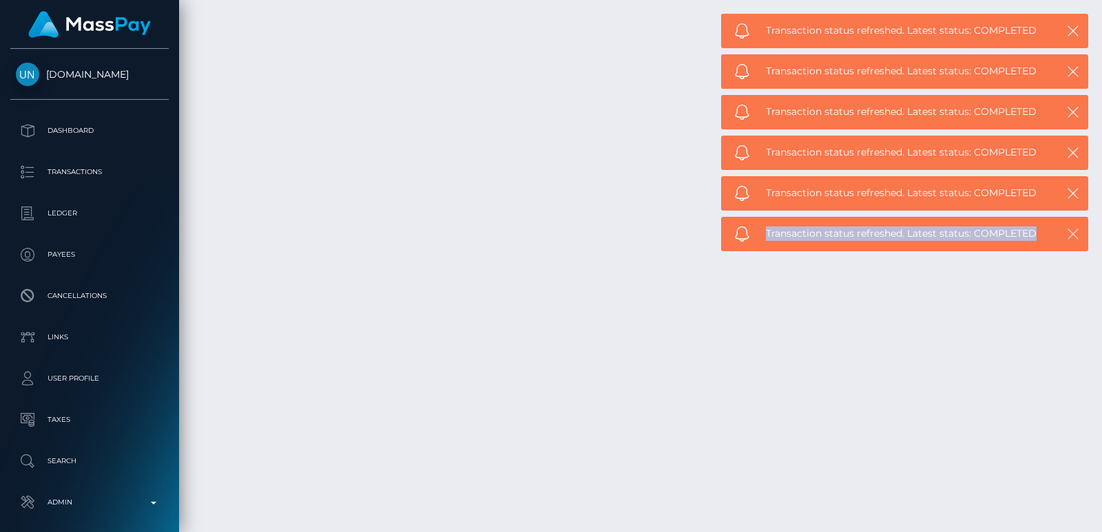
click at [1070, 233] on icon "button" at bounding box center [1073, 234] width 14 height 14
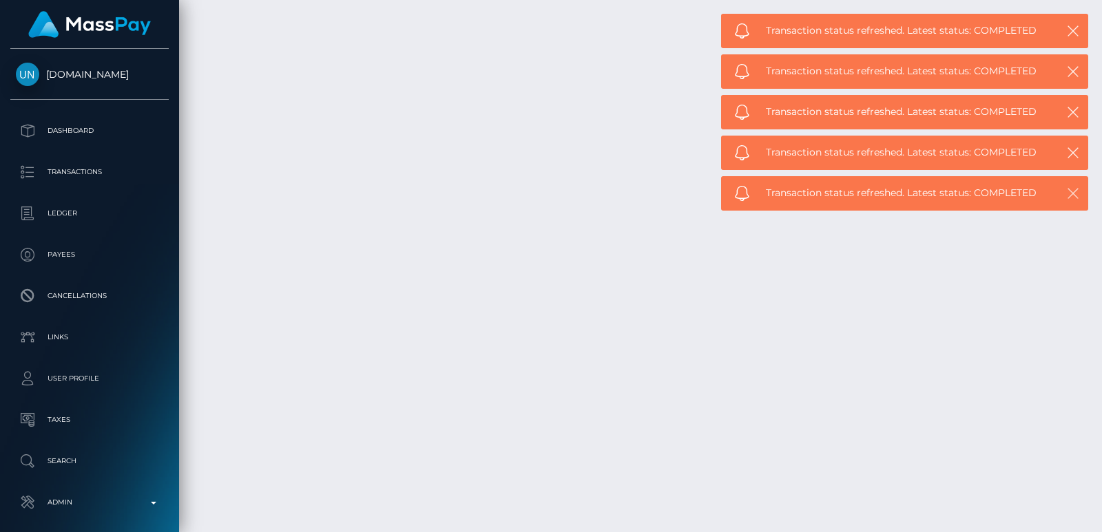
click at [1073, 189] on icon "button" at bounding box center [1073, 194] width 14 height 14
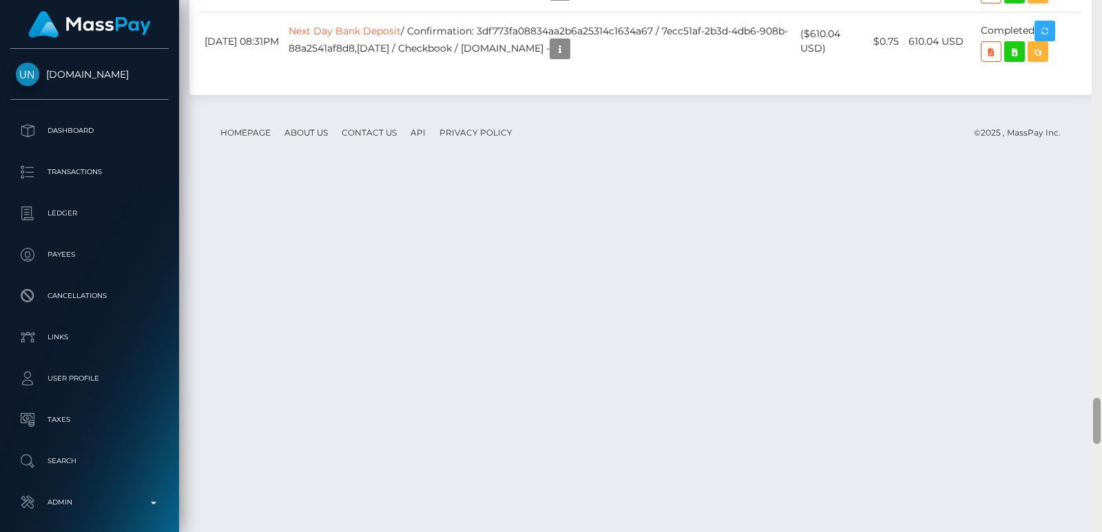
click at [1098, 97] on div at bounding box center [1096, 266] width 10 height 532
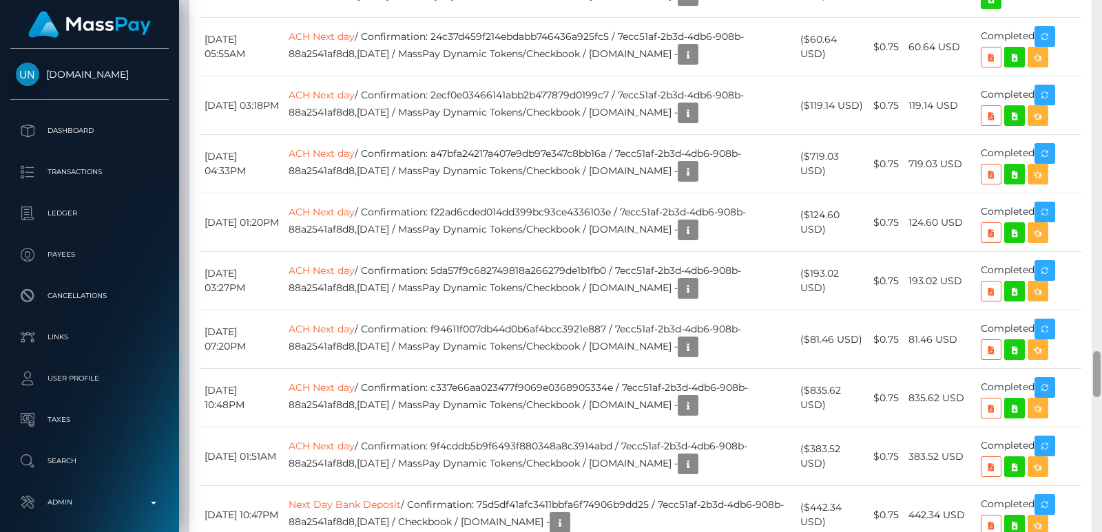
click at [1098, 98] on div at bounding box center [1096, 266] width 10 height 532
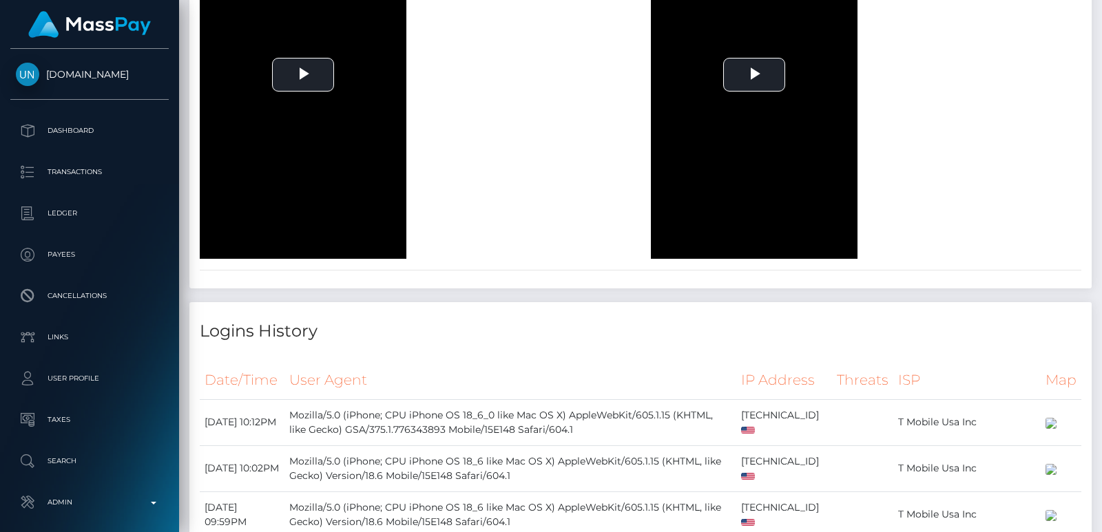
click at [1098, 98] on div at bounding box center [1096, 266] width 10 height 532
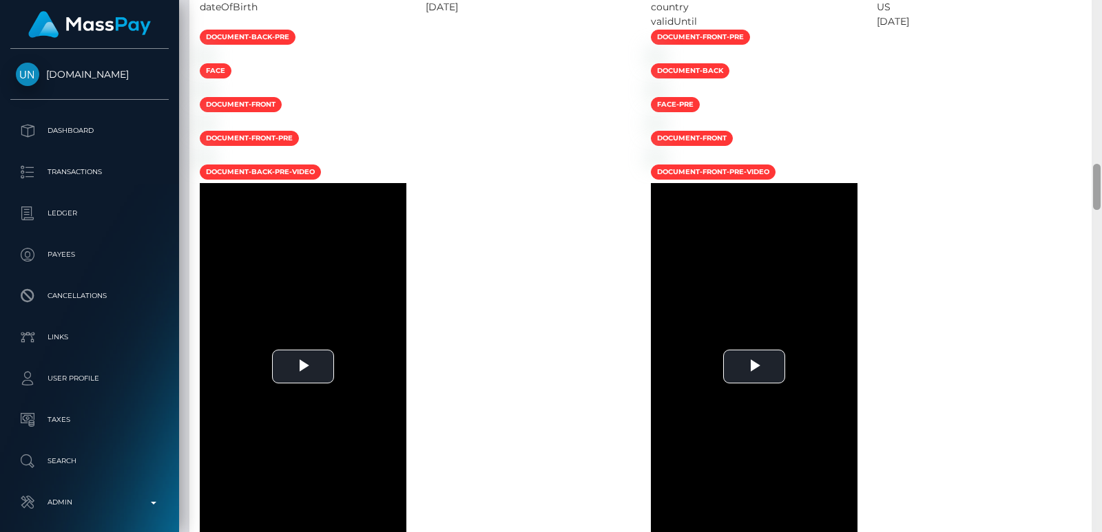
click at [1098, 98] on div at bounding box center [1096, 266] width 10 height 532
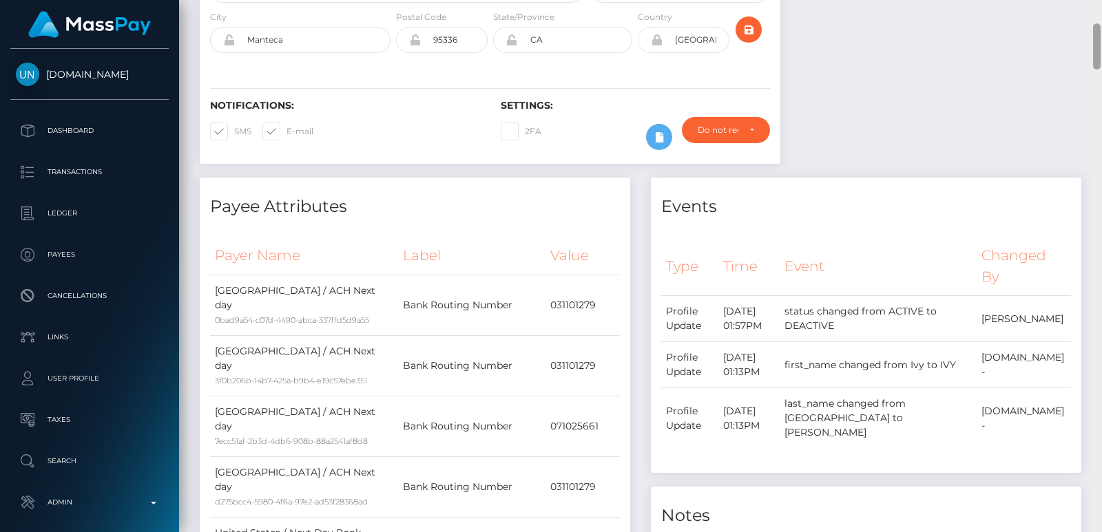
click at [1092, 53] on div at bounding box center [1096, 266] width 10 height 532
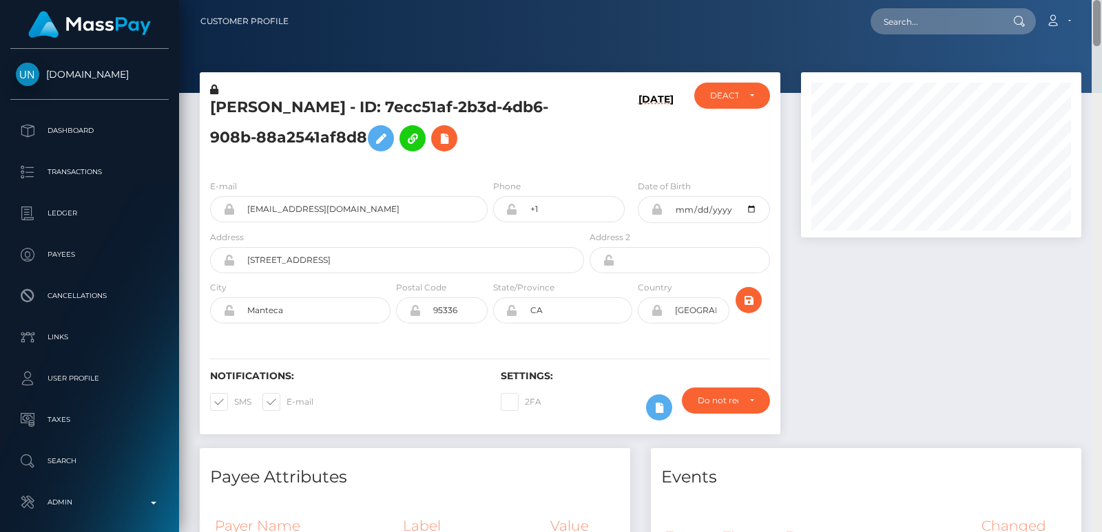
click at [1094, 10] on div "Customer Profile Loading... Loading..." at bounding box center [640, 266] width 923 height 532
